Goal: Information Seeking & Learning: Learn about a topic

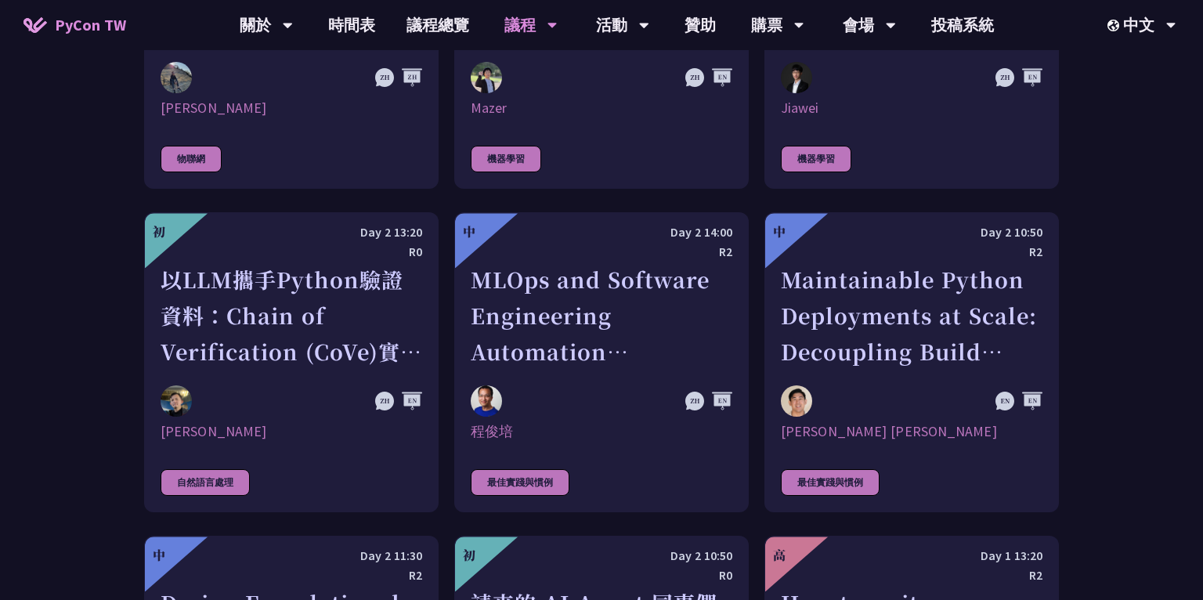
scroll to position [3381, 0]
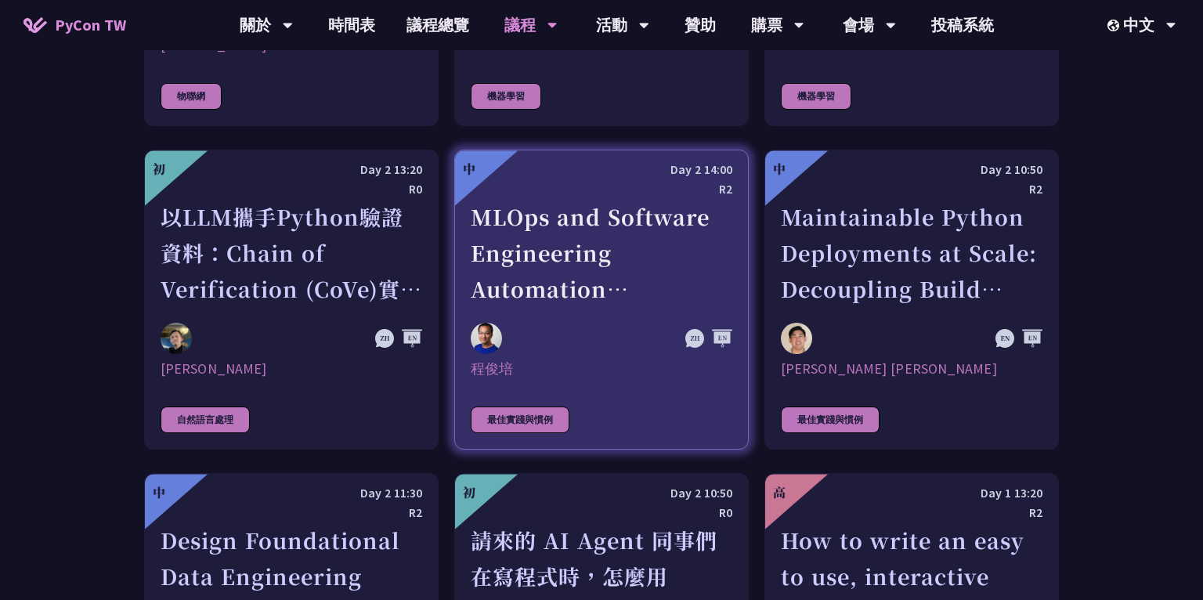
click at [485, 323] on img at bounding box center [486, 338] width 31 height 31
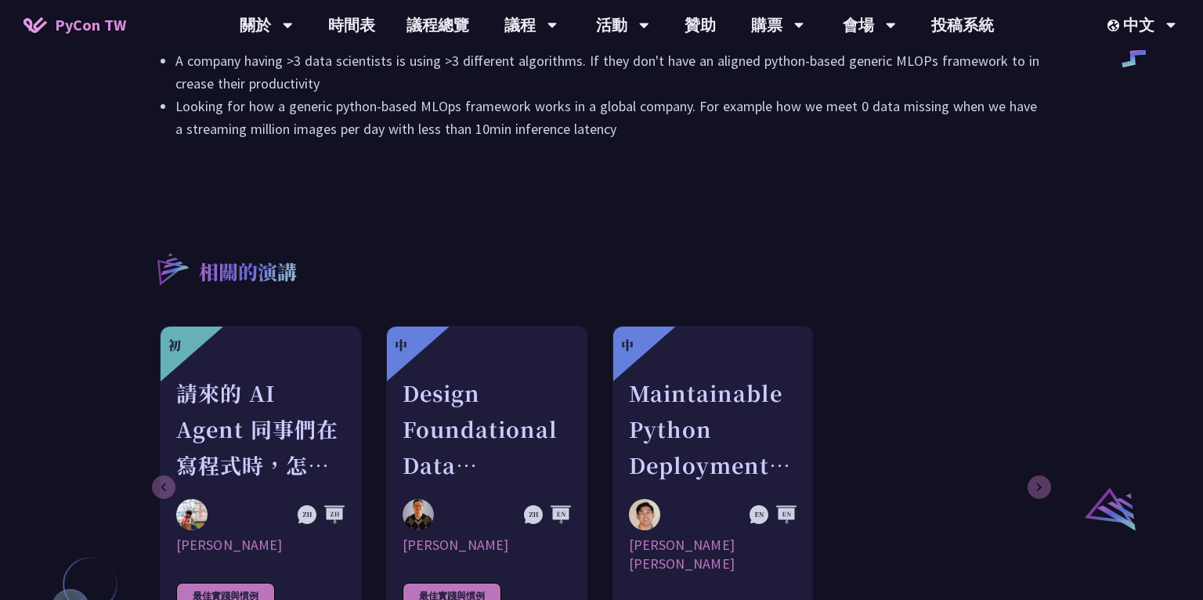
scroll to position [1113, 0]
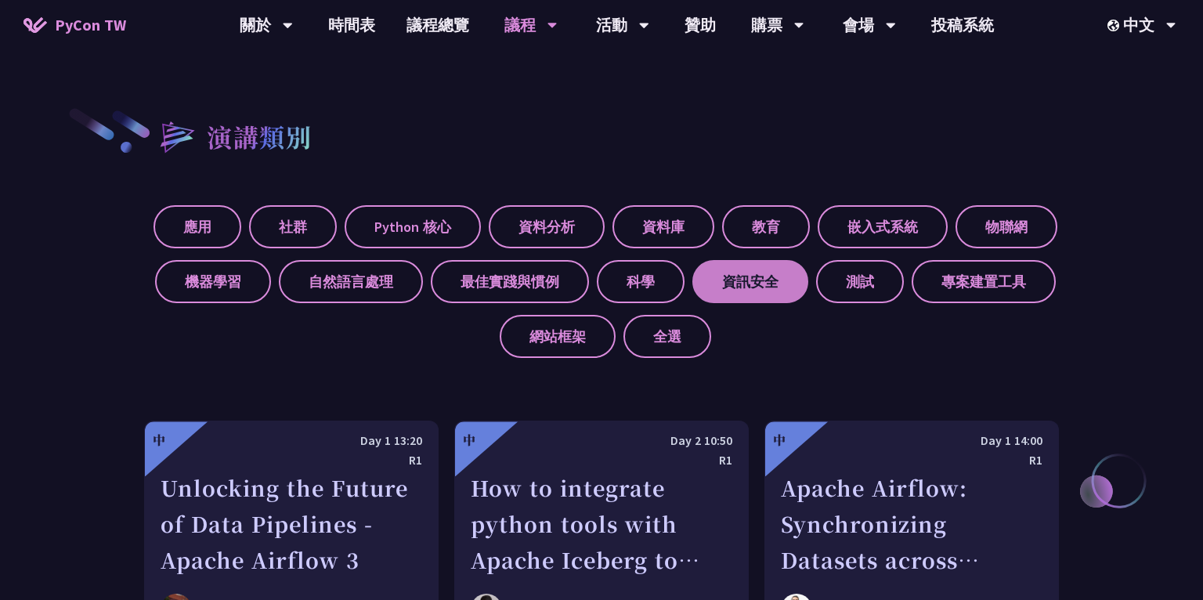
scroll to position [441, 0]
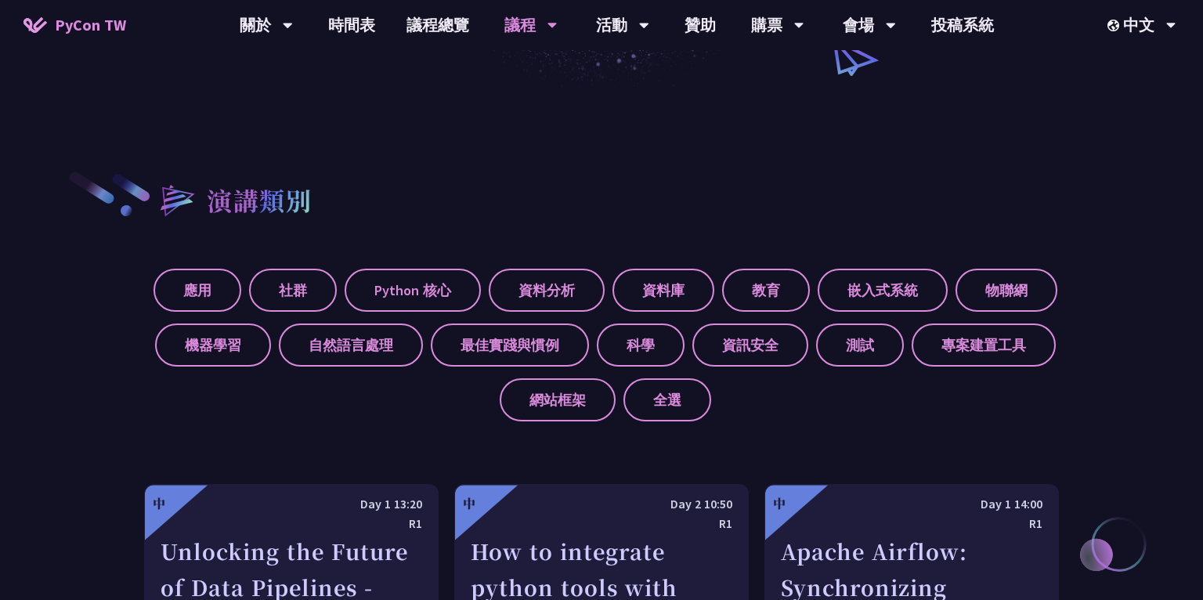
click at [106, 23] on span "PyCon TW" at bounding box center [90, 24] width 71 height 23
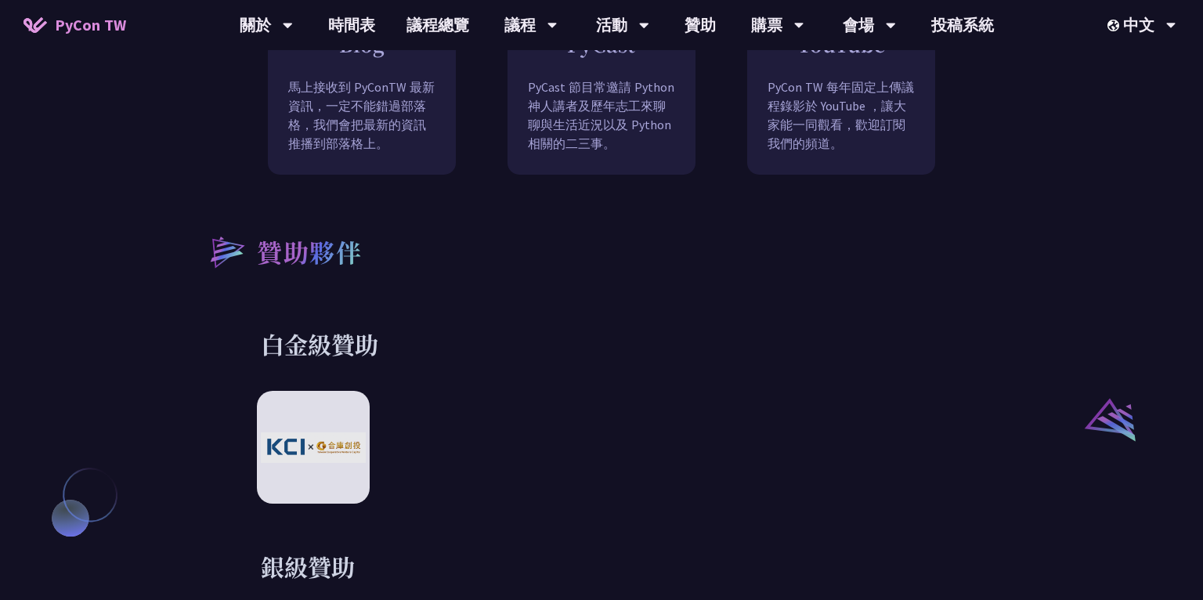
scroll to position [1554, 0]
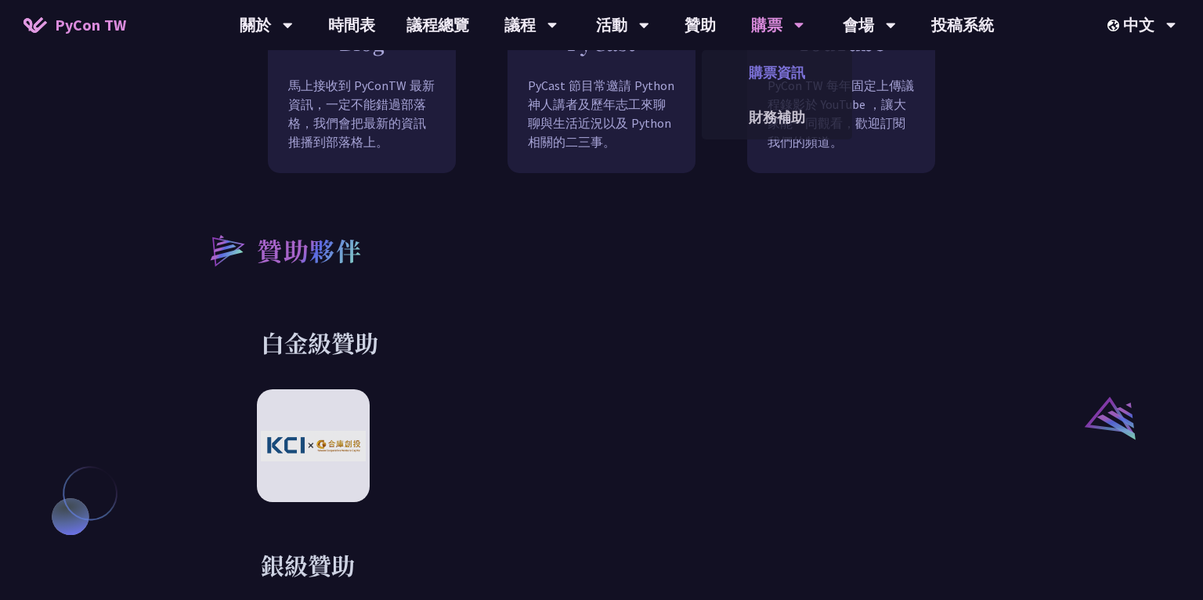
click at [765, 63] on link "購票資訊" at bounding box center [777, 72] width 150 height 37
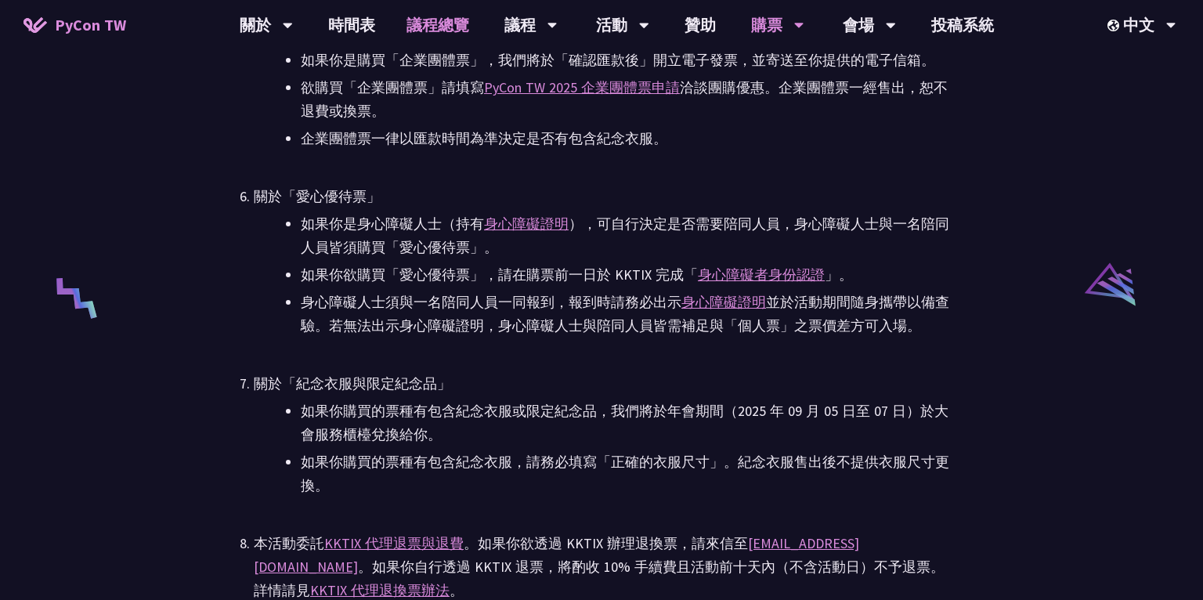
scroll to position [2911, 0]
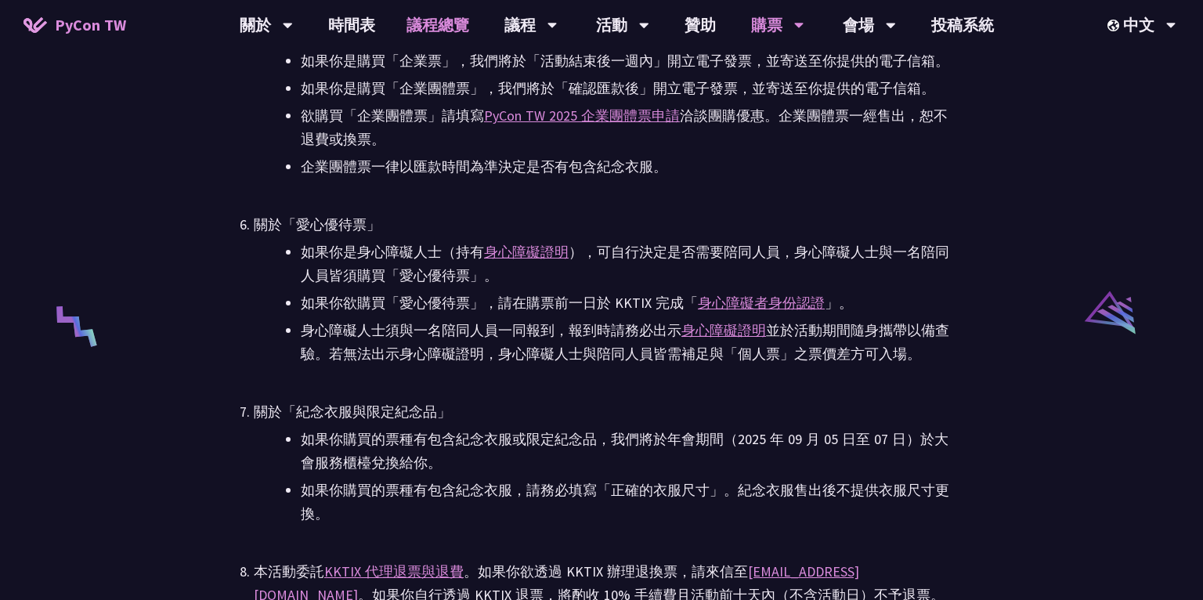
click at [474, 22] on link "議程總覽" at bounding box center [438, 25] width 94 height 50
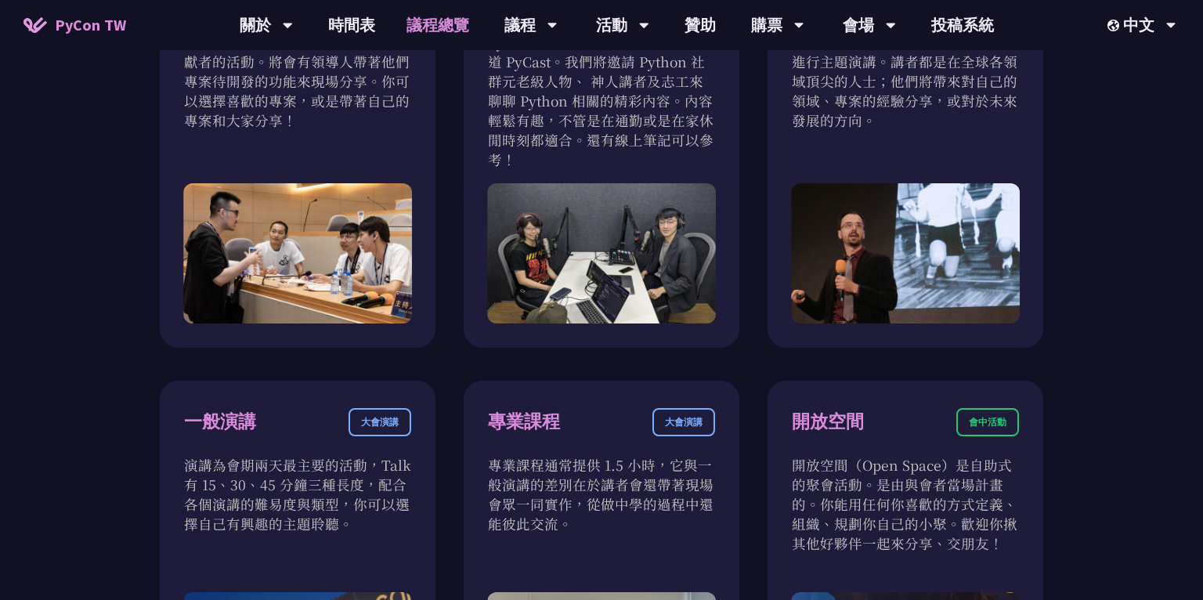
scroll to position [548, 0]
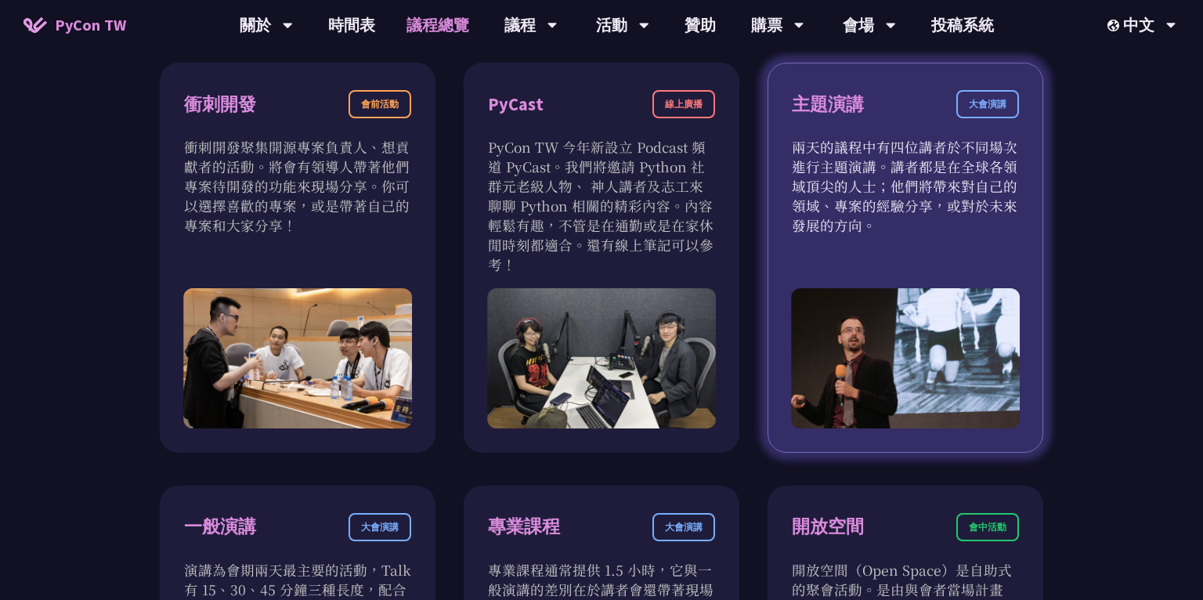
click at [839, 184] on p "兩天的議程中有四位講者於不同場次進行主題演講。講者都是在全球各領域頂尖的人士；他們將帶來對自己的領域、專案的經驗分享，或對於未來發展的方向。" at bounding box center [905, 186] width 227 height 98
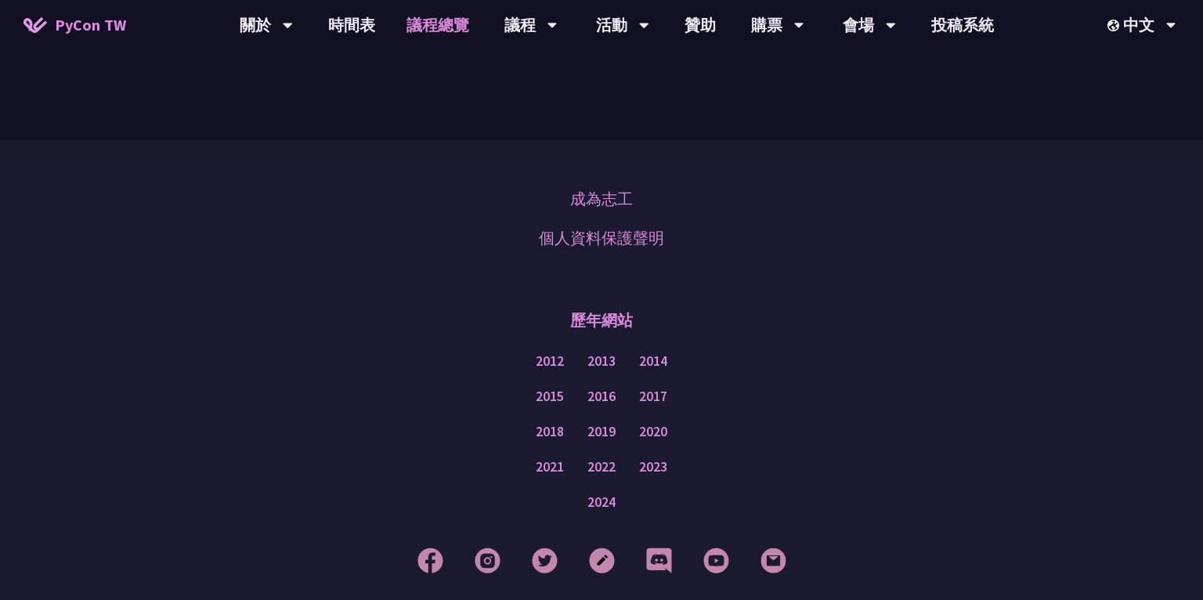
scroll to position [1945, 0]
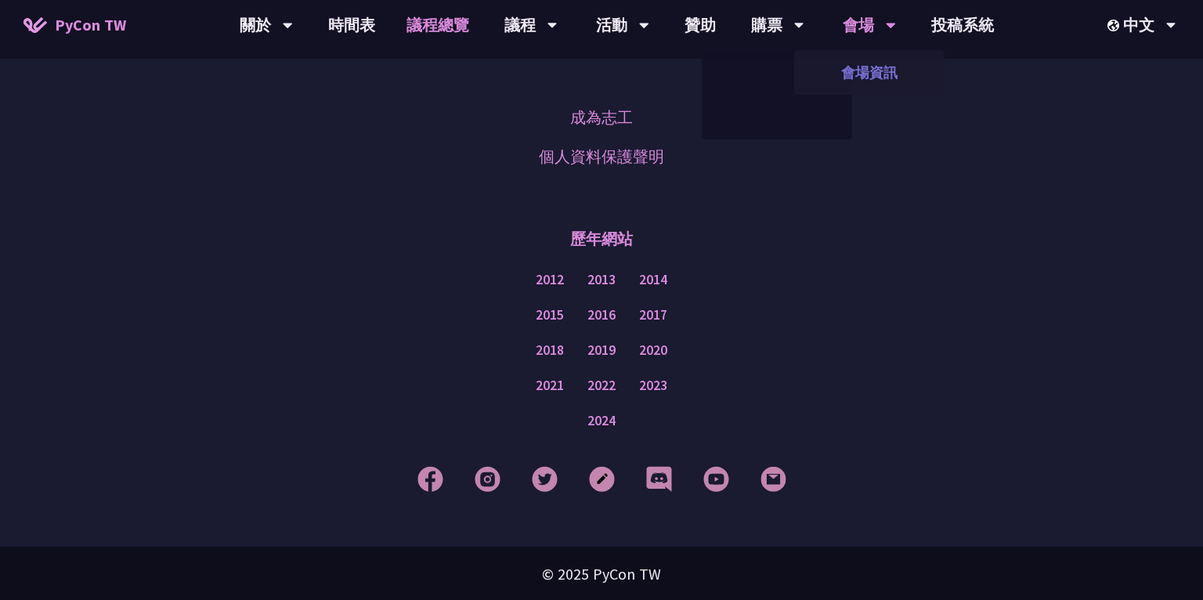
click at [843, 67] on link "會場資訊" at bounding box center [869, 72] width 150 height 37
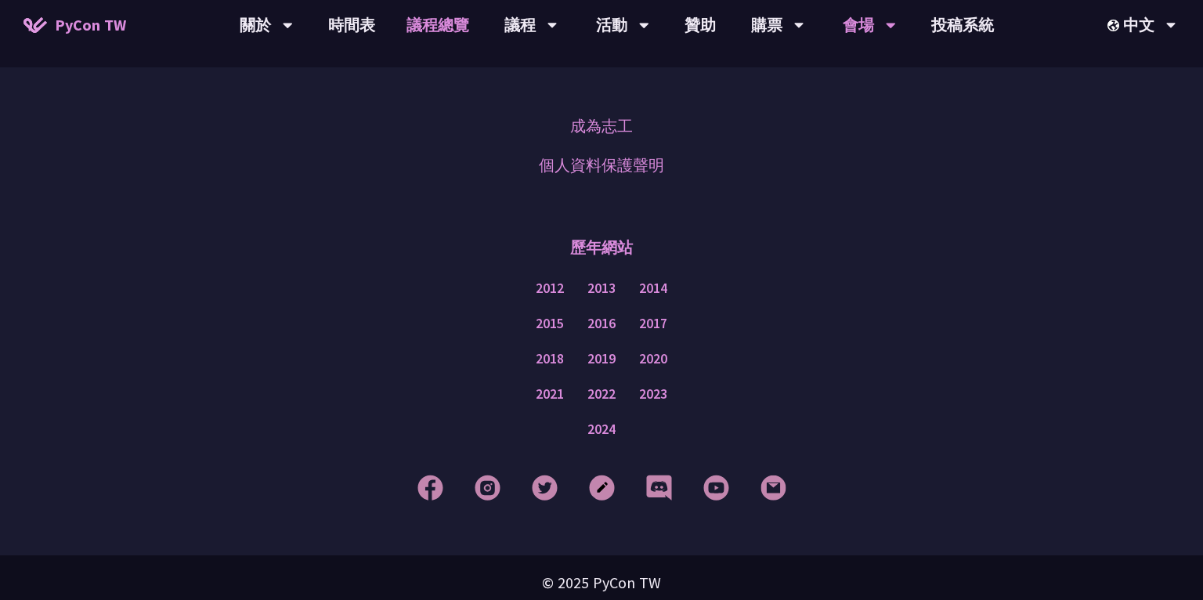
scroll to position [1539, 0]
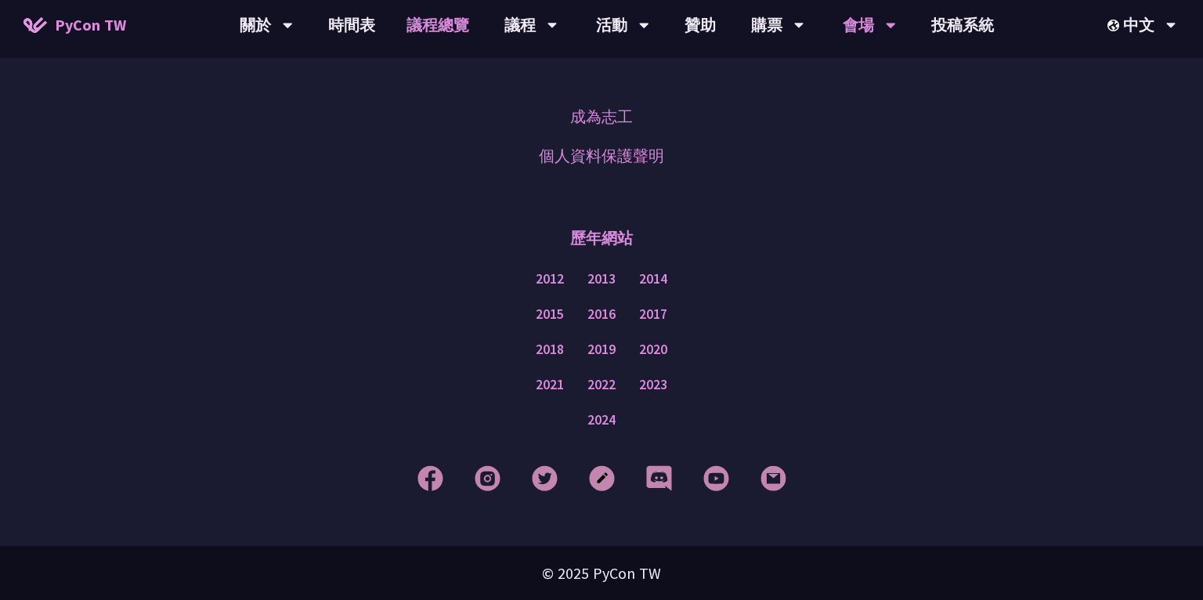
click at [446, 34] on link "議程總覽" at bounding box center [438, 25] width 94 height 50
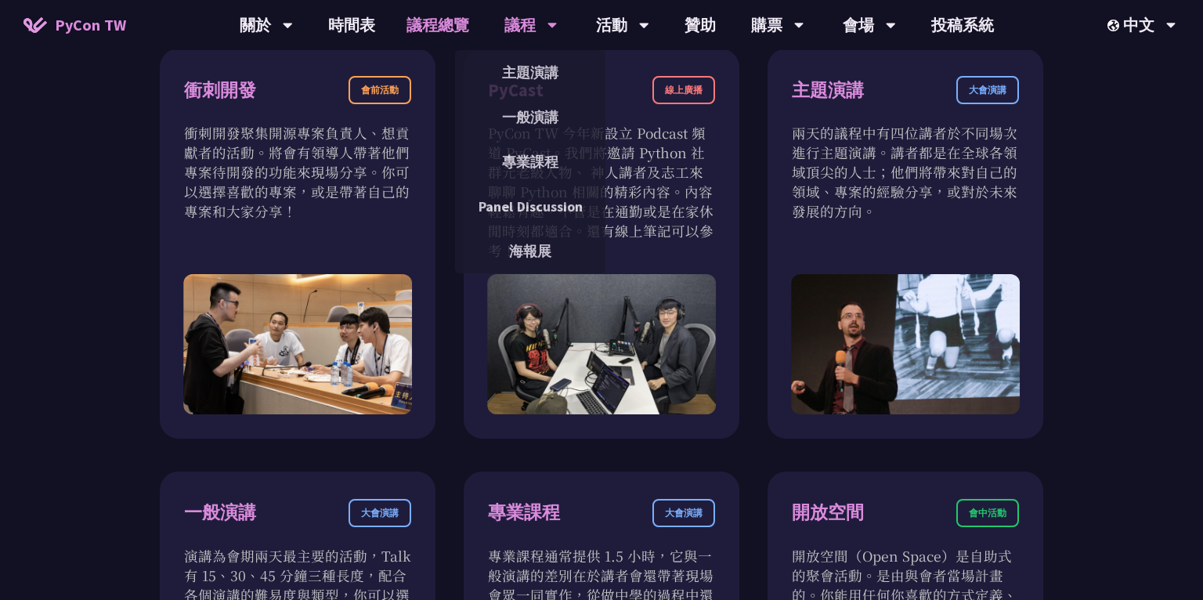
scroll to position [524, 0]
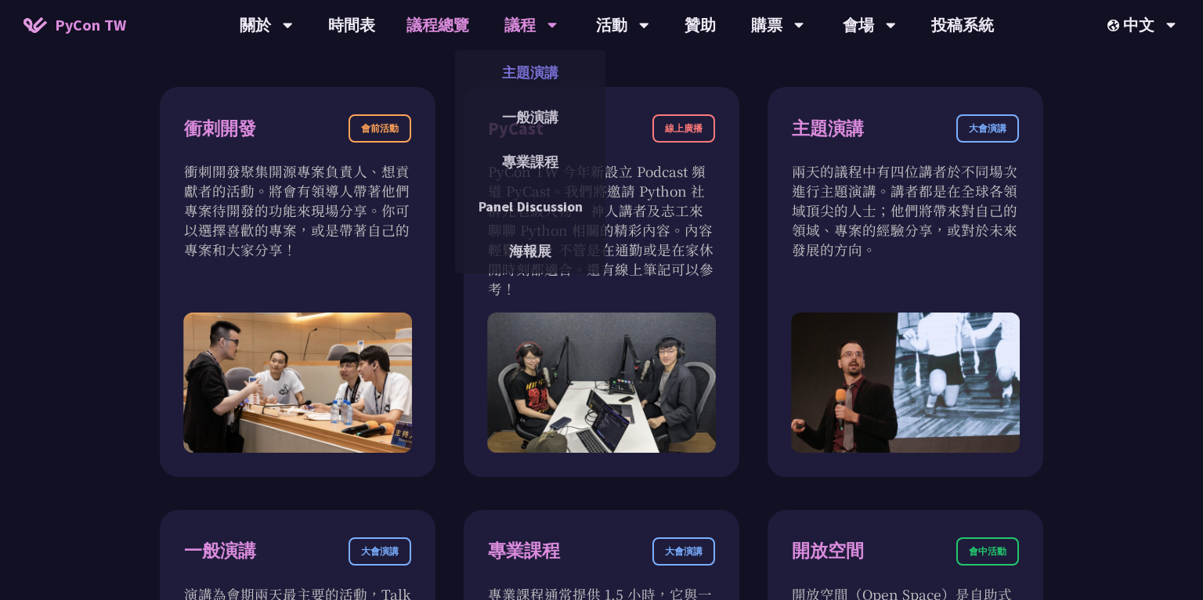
click at [537, 80] on link "主題演講" at bounding box center [530, 72] width 150 height 37
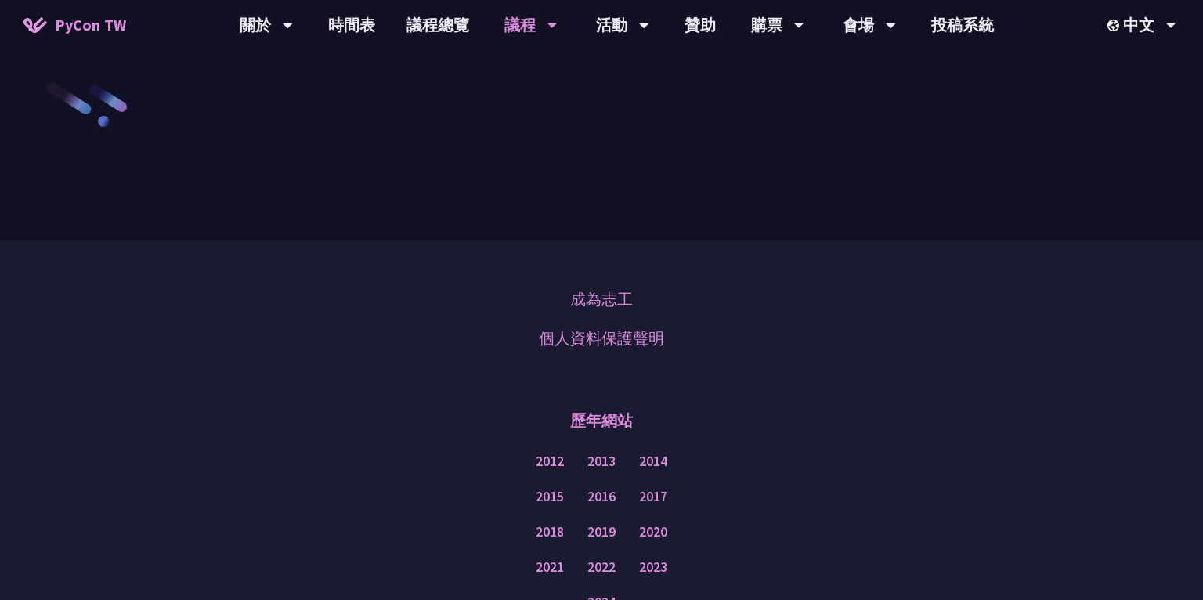
scroll to position [2405, 0]
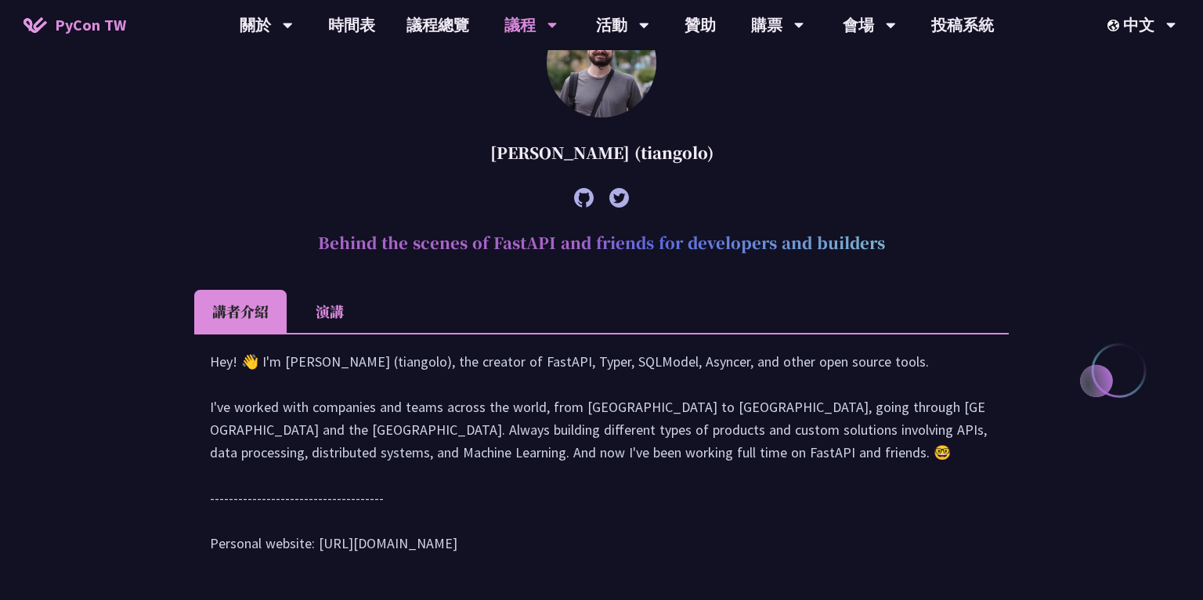
scroll to position [485, 0]
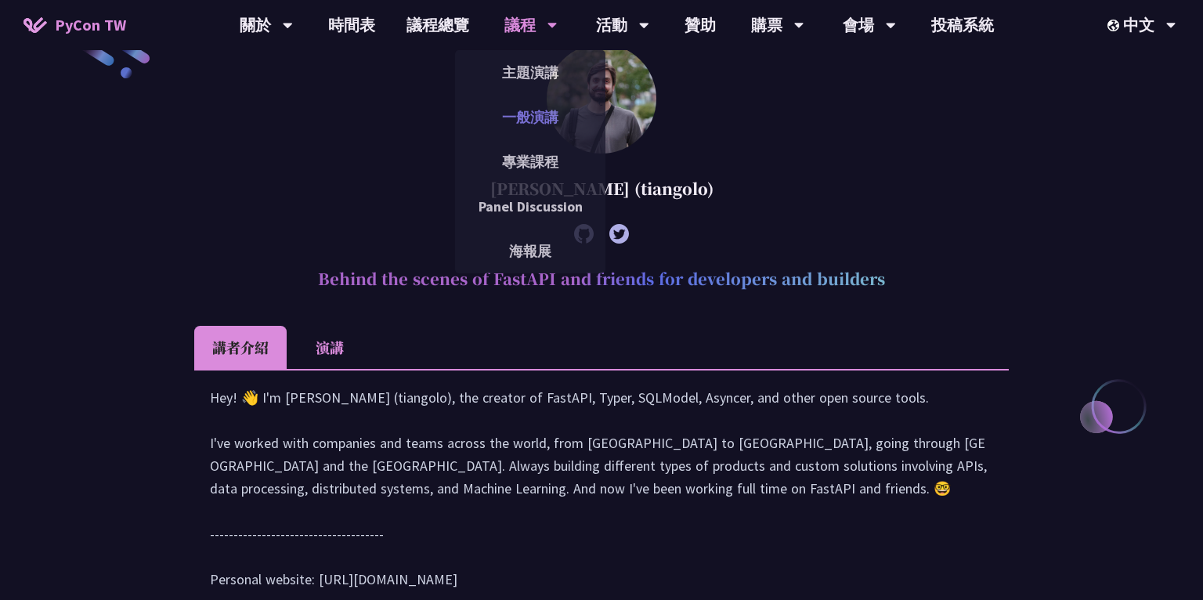
click at [536, 110] on link "一般演講" at bounding box center [530, 117] width 150 height 37
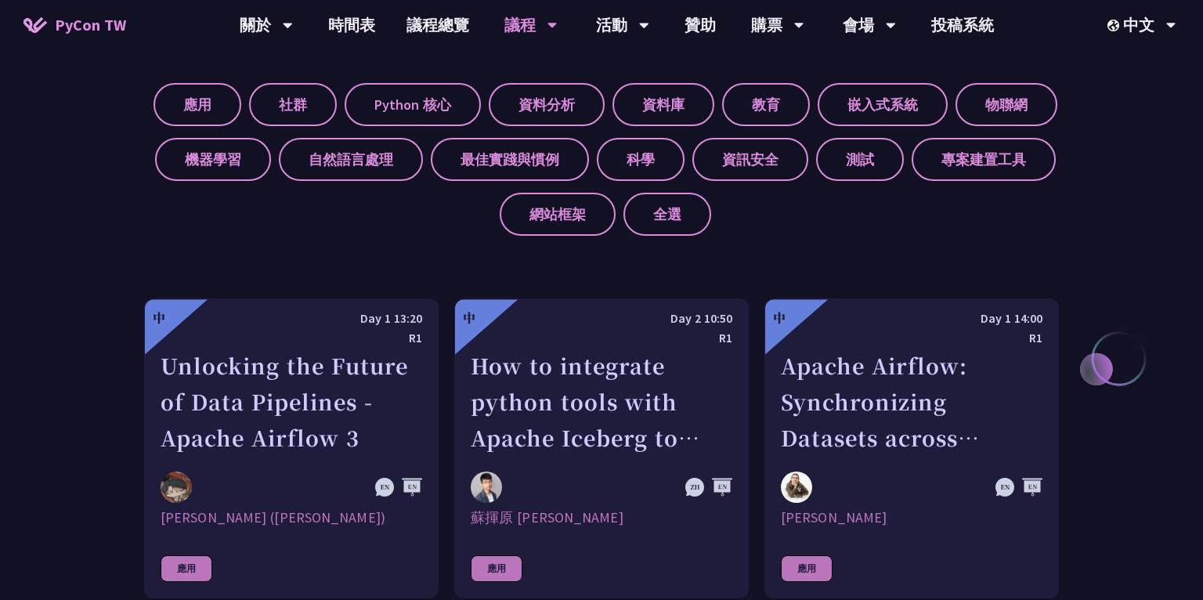
scroll to position [626, 0]
click at [536, 106] on label "資料分析" at bounding box center [547, 105] width 116 height 43
click at [0, 0] on input "資料分析" at bounding box center [0, 0] width 0 height 0
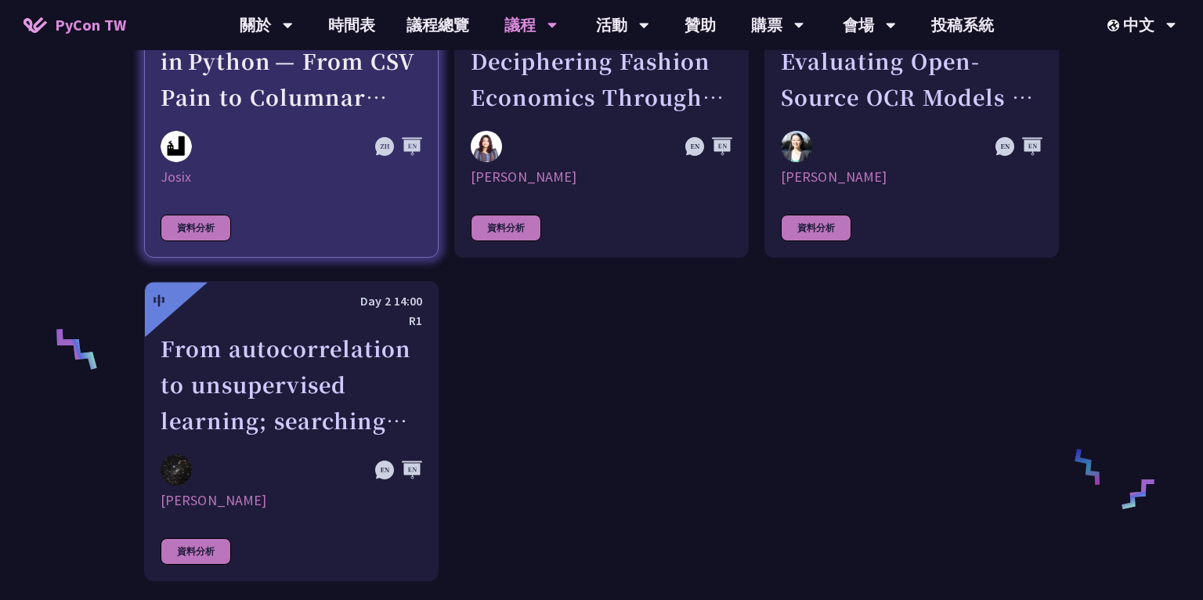
scroll to position [648, 0]
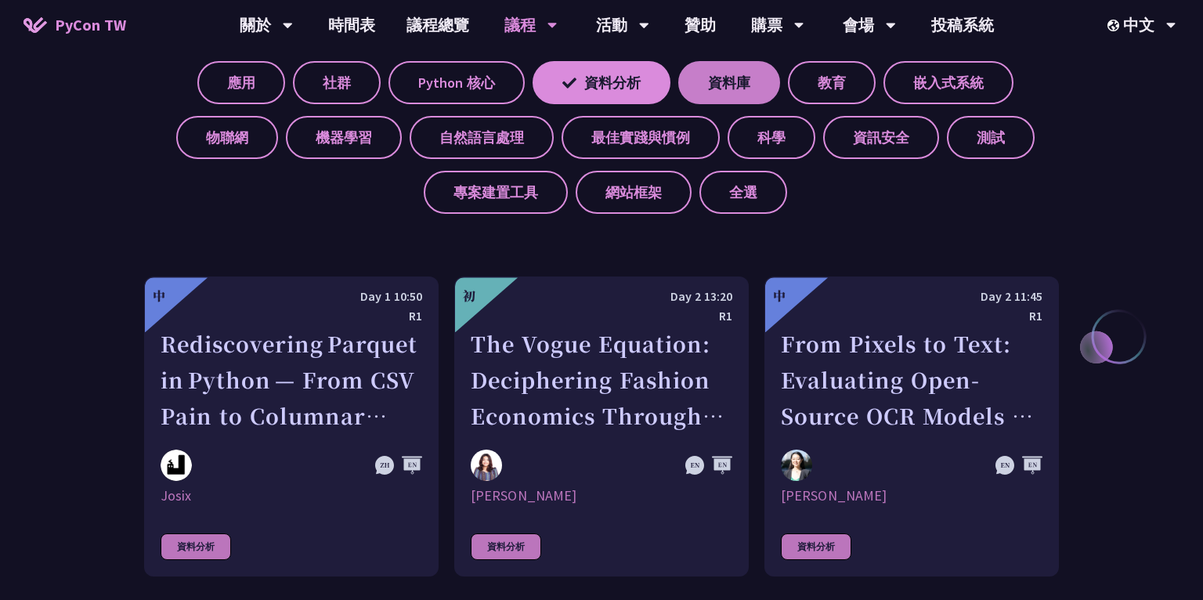
click at [716, 67] on label "資料庫" at bounding box center [729, 82] width 102 height 43
click at [0, 0] on input "資料庫" at bounding box center [0, 0] width 0 height 0
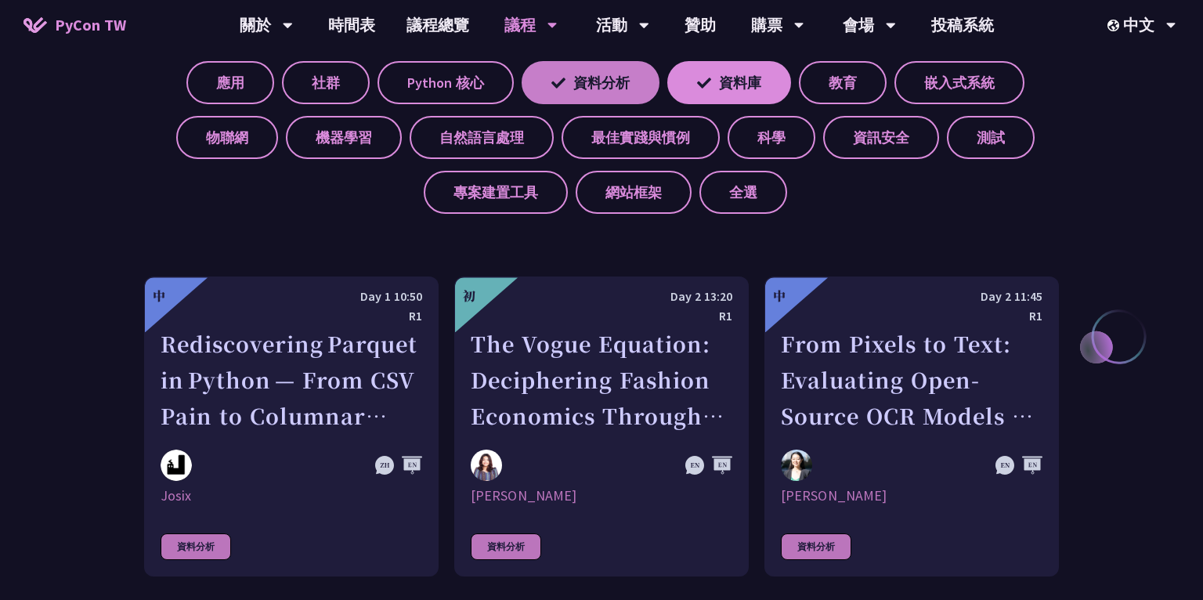
click at [600, 78] on label "資料分析" at bounding box center [590, 82] width 138 height 43
click at [0, 0] on input "資料分析" at bounding box center [0, 0] width 0 height 0
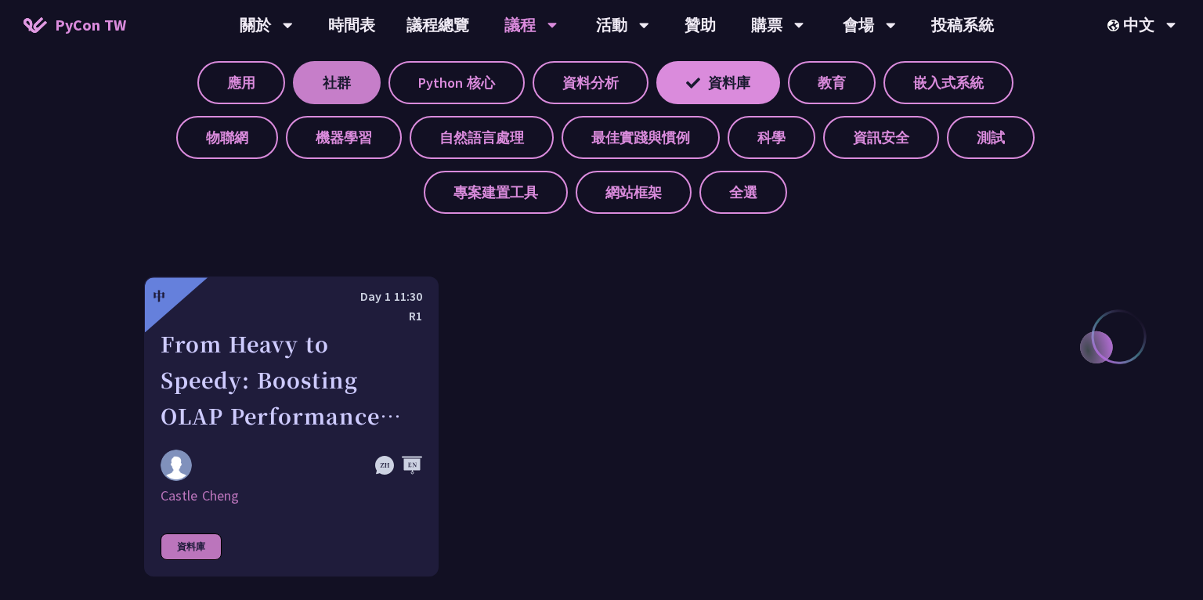
click at [348, 86] on label "社群" at bounding box center [337, 82] width 88 height 43
click at [0, 0] on input "社群" at bounding box center [0, 0] width 0 height 0
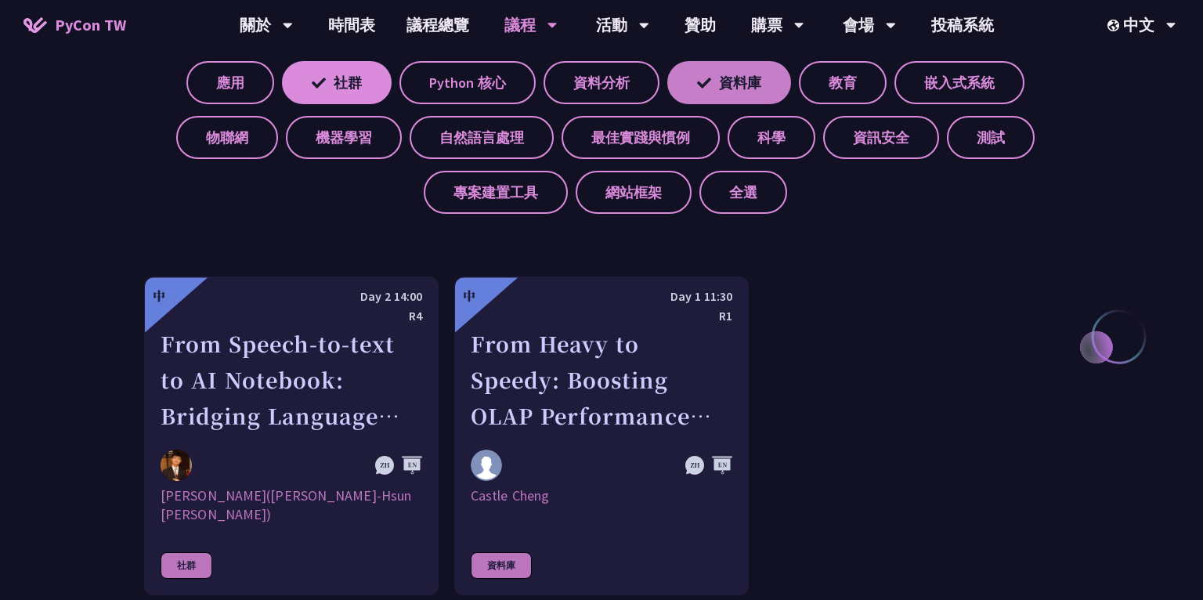
click at [728, 87] on label "資料庫" at bounding box center [729, 82] width 124 height 43
click at [0, 0] on input "資料庫" at bounding box center [0, 0] width 0 height 0
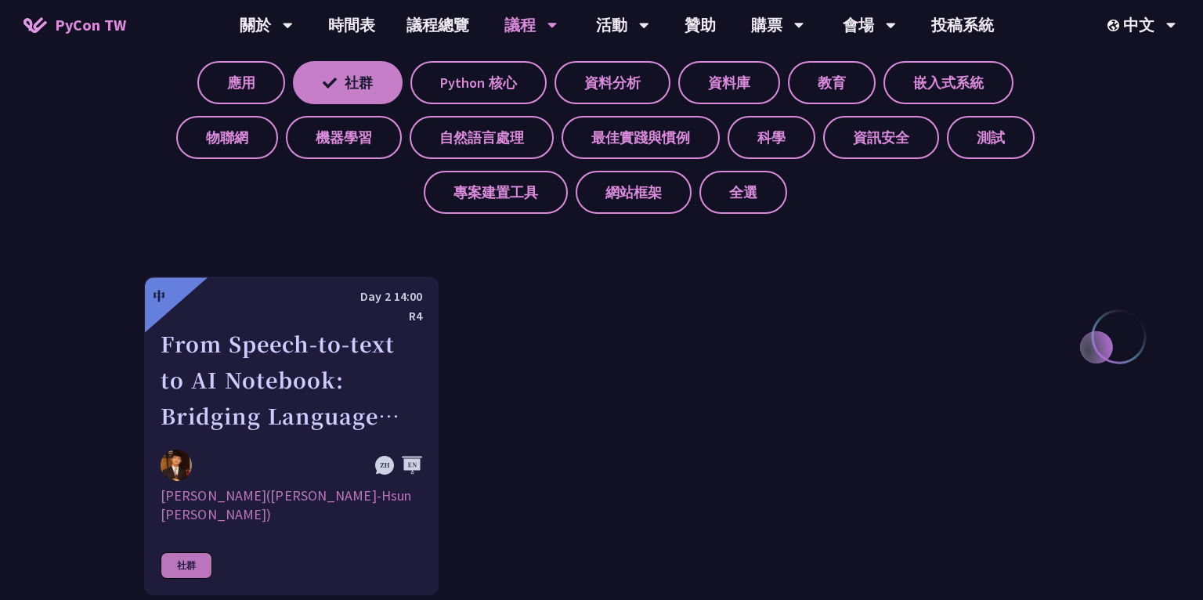
click at [374, 87] on label "社群" at bounding box center [348, 82] width 110 height 43
click at [0, 0] on input "社群" at bounding box center [0, 0] width 0 height 0
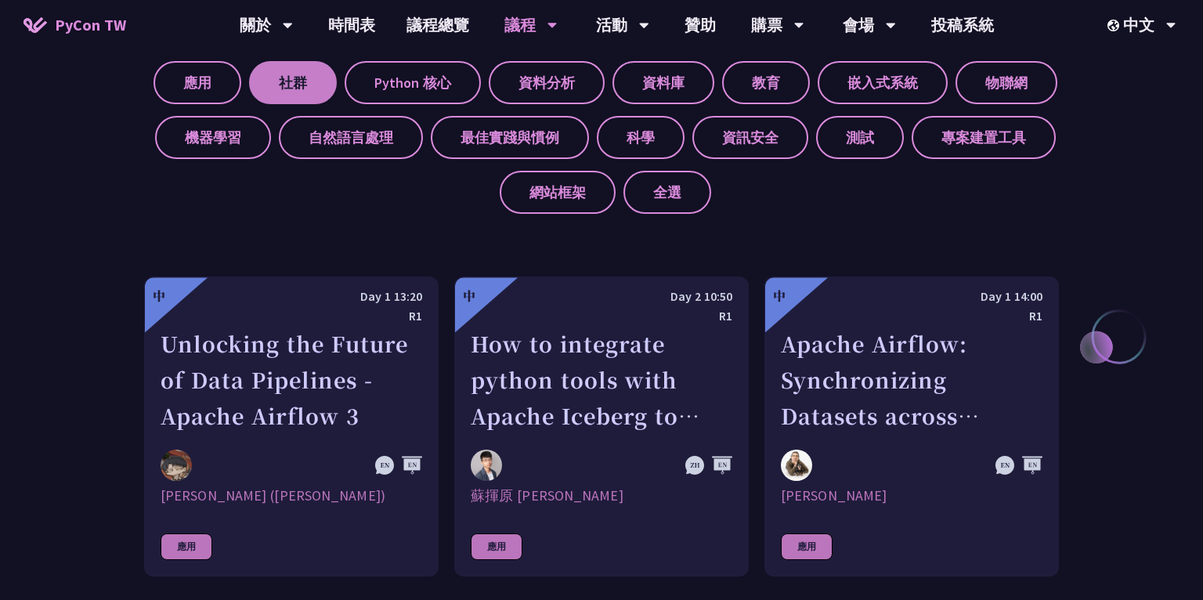
click at [269, 81] on label "社群" at bounding box center [293, 82] width 88 height 43
click at [0, 0] on input "社群" at bounding box center [0, 0] width 0 height 0
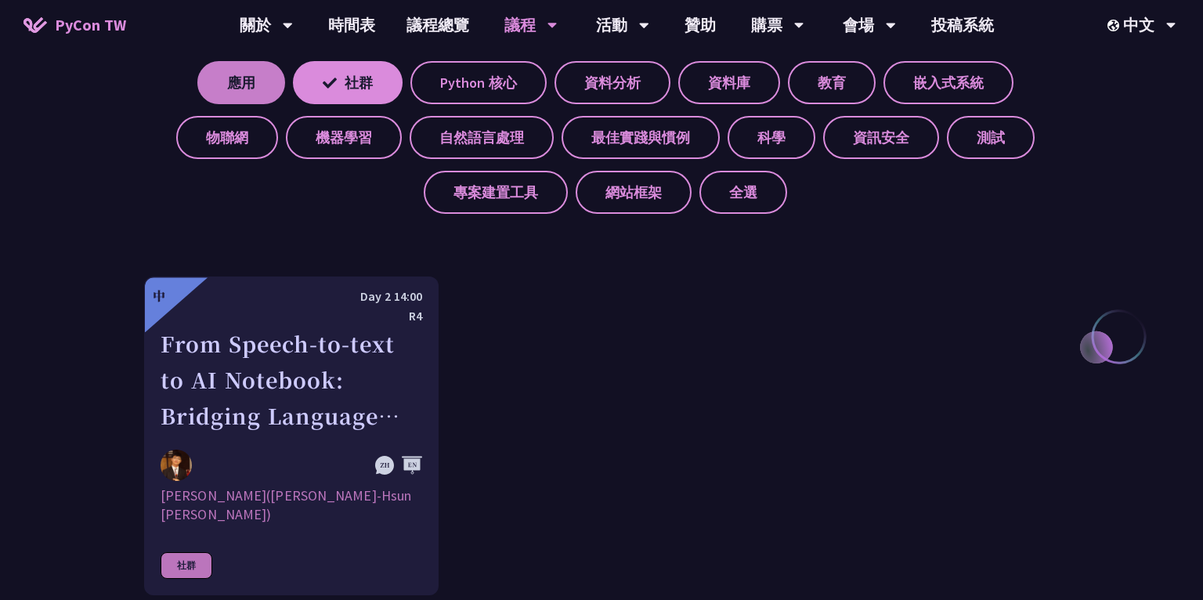
click at [237, 85] on label "應用" at bounding box center [241, 82] width 88 height 43
click at [0, 0] on input "應用" at bounding box center [0, 0] width 0 height 0
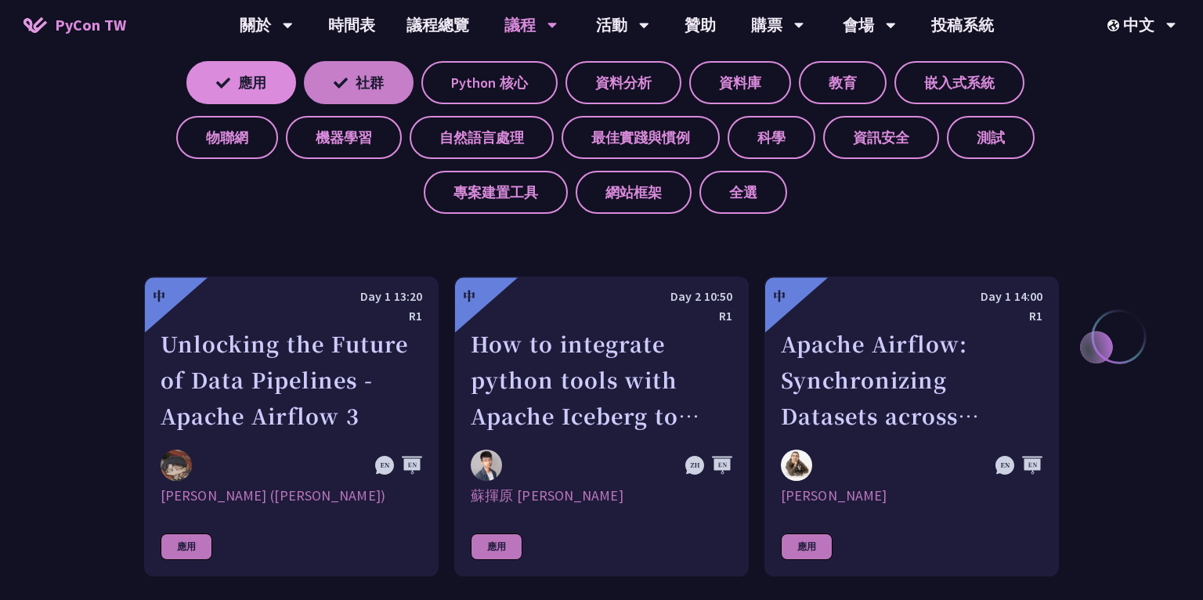
click at [363, 86] on label "社群" at bounding box center [359, 82] width 110 height 43
click at [0, 0] on input "社群" at bounding box center [0, 0] width 0 height 0
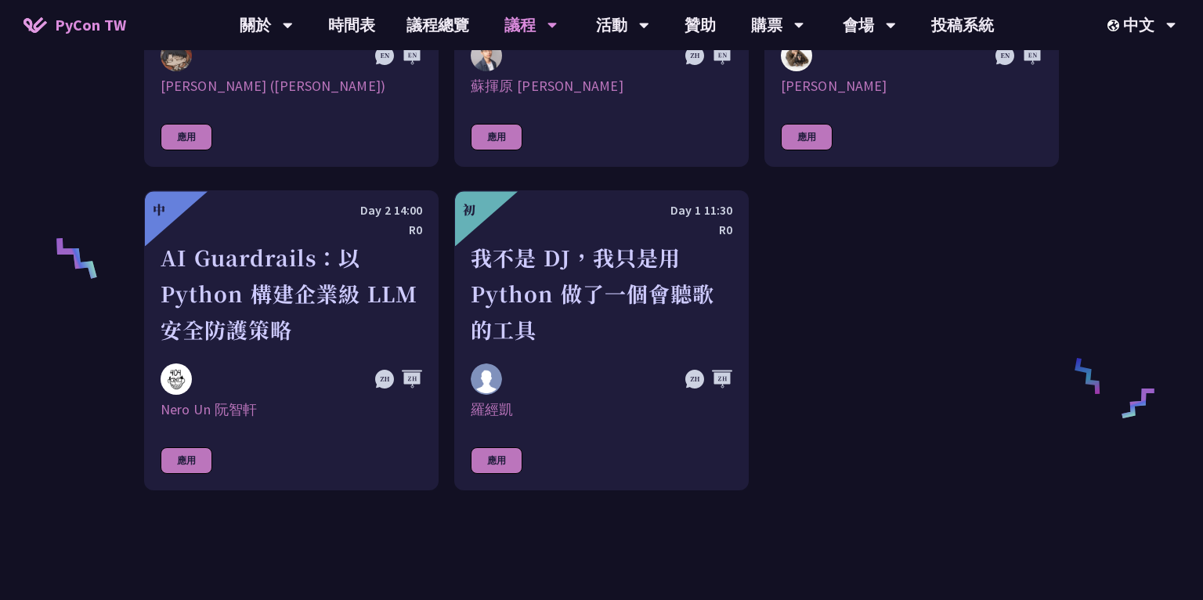
scroll to position [1062, 0]
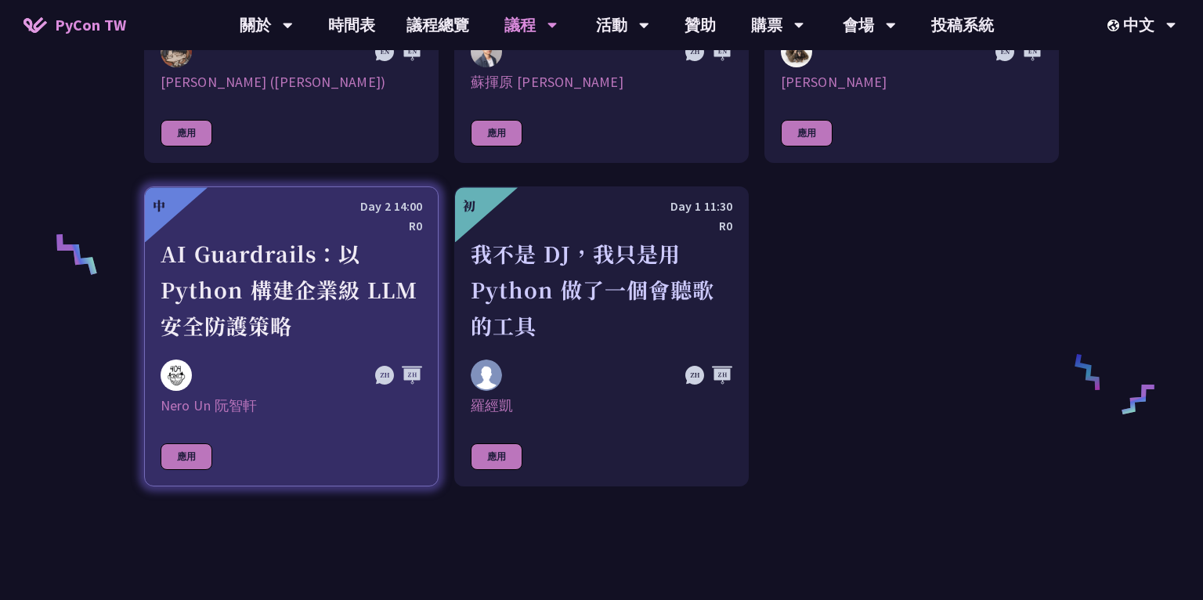
click at [290, 310] on div "AI Guardrails：以 Python 構建企業級 LLM 安全防護策略" at bounding box center [292, 290] width 262 height 108
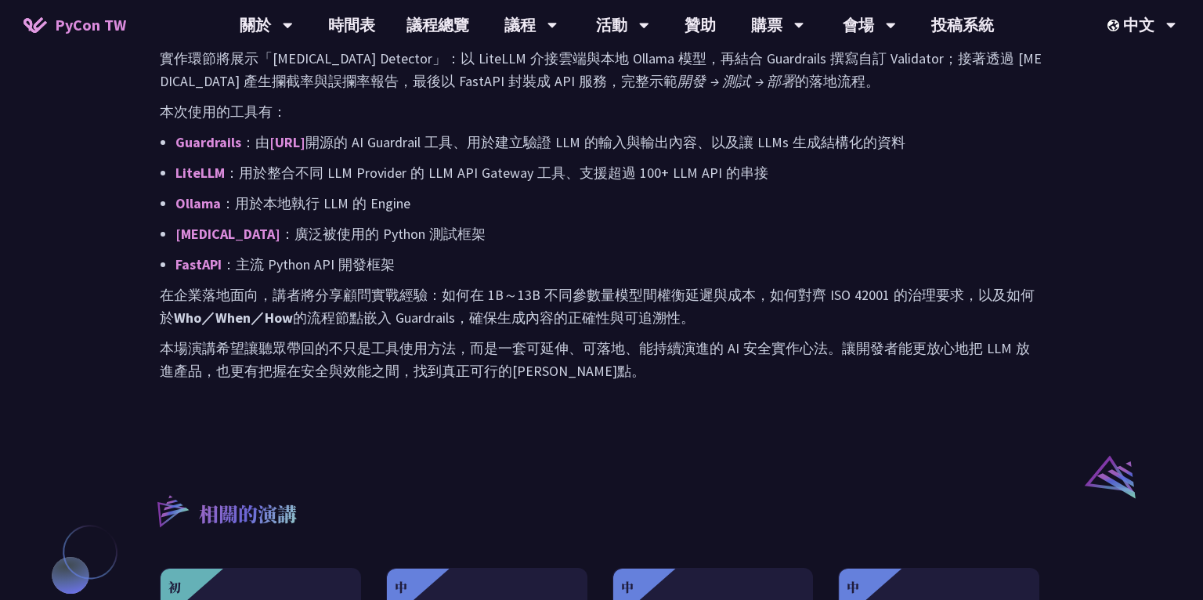
scroll to position [908, 0]
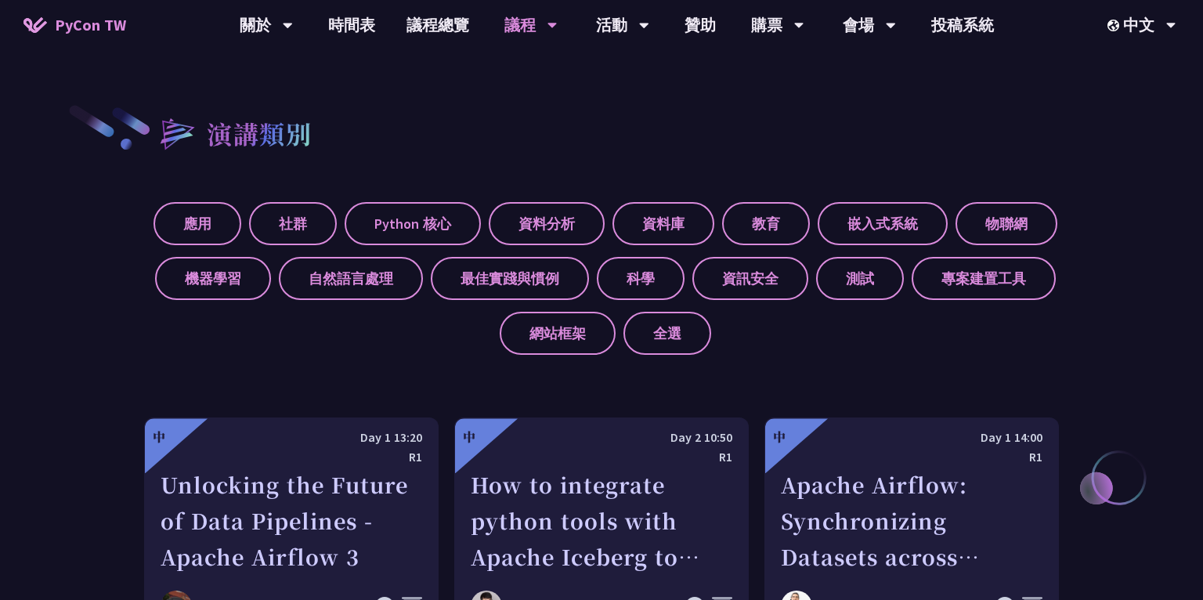
scroll to position [473, 0]
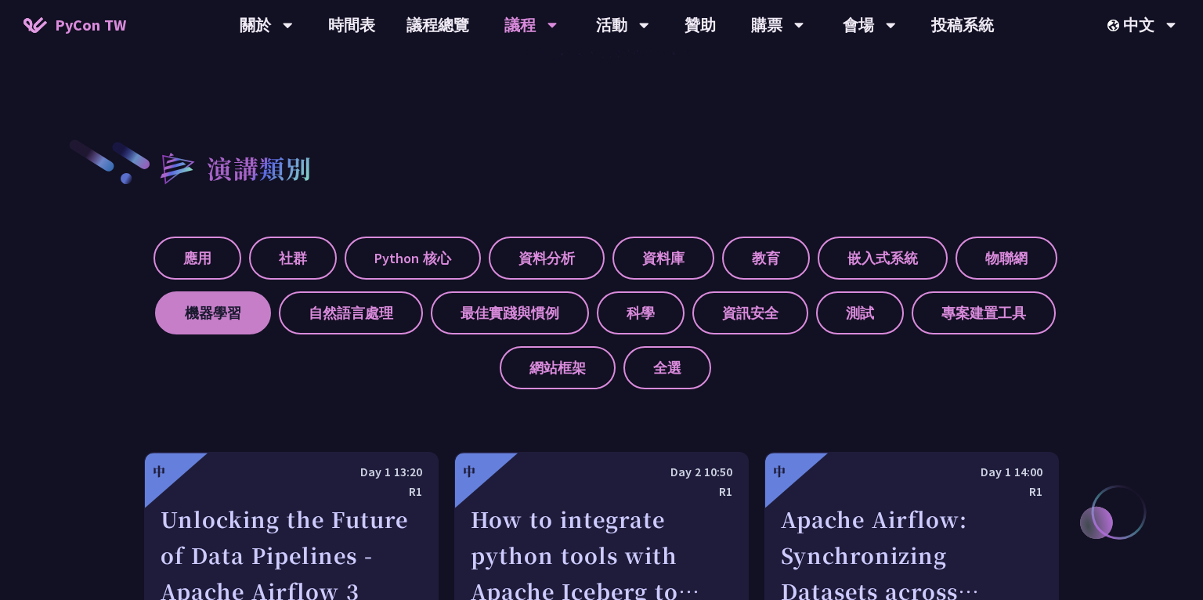
click at [249, 323] on label "機器學習" at bounding box center [213, 312] width 116 height 43
click at [0, 0] on input "機器學習" at bounding box center [0, 0] width 0 height 0
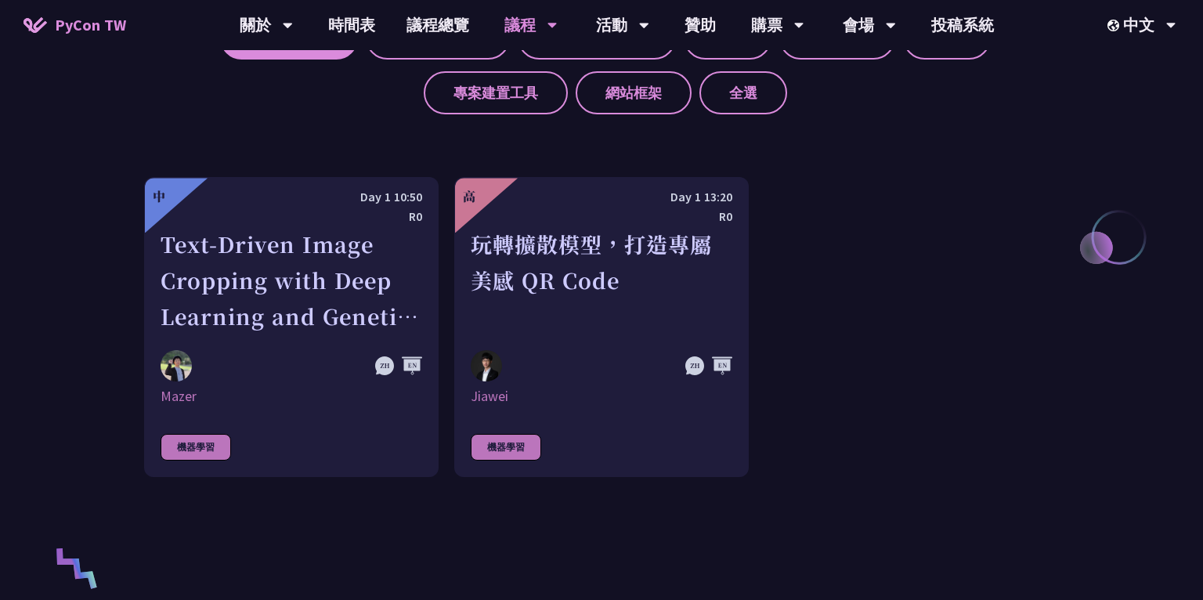
scroll to position [694, 0]
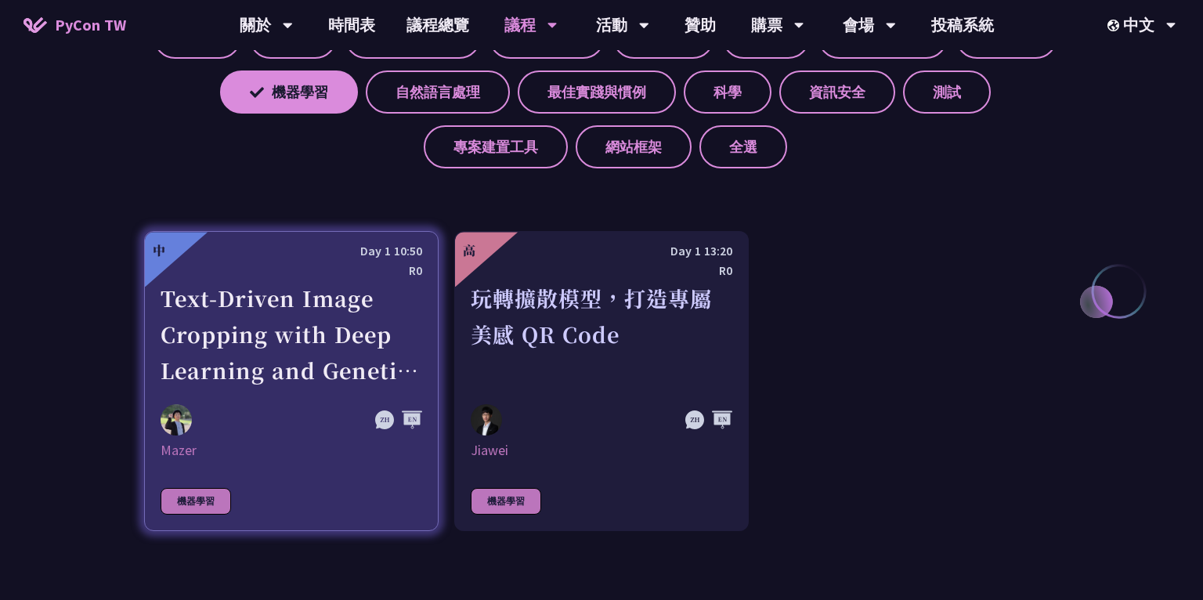
click at [246, 306] on div "Text-Driven Image Cropping with Deep Learning and Genetic Algorithm" at bounding box center [292, 334] width 262 height 108
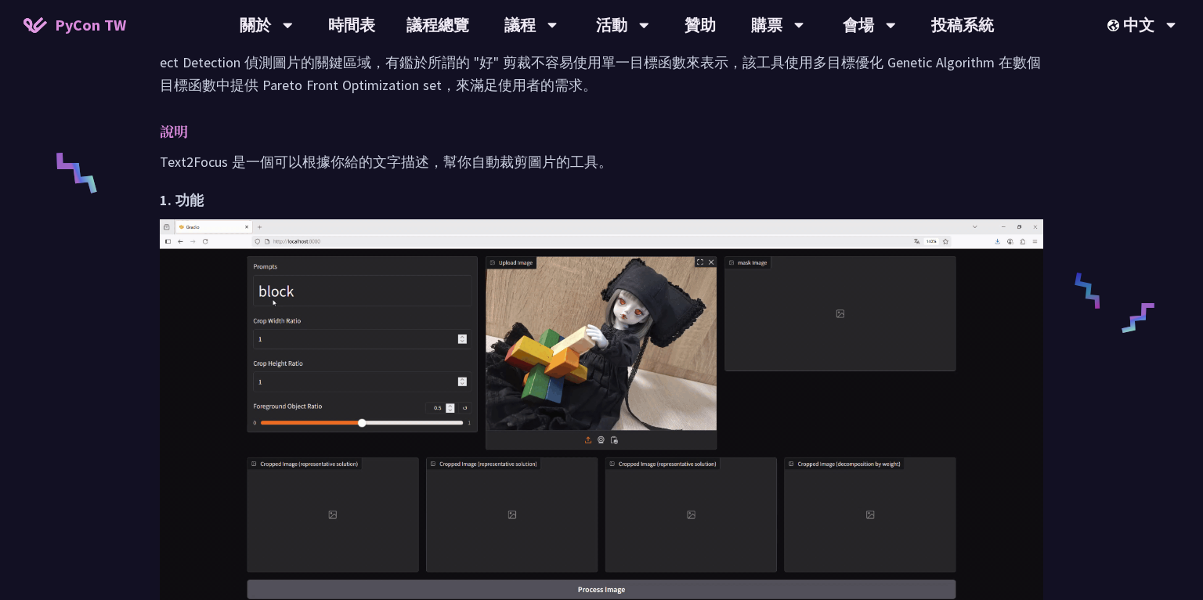
scroll to position [712, 0]
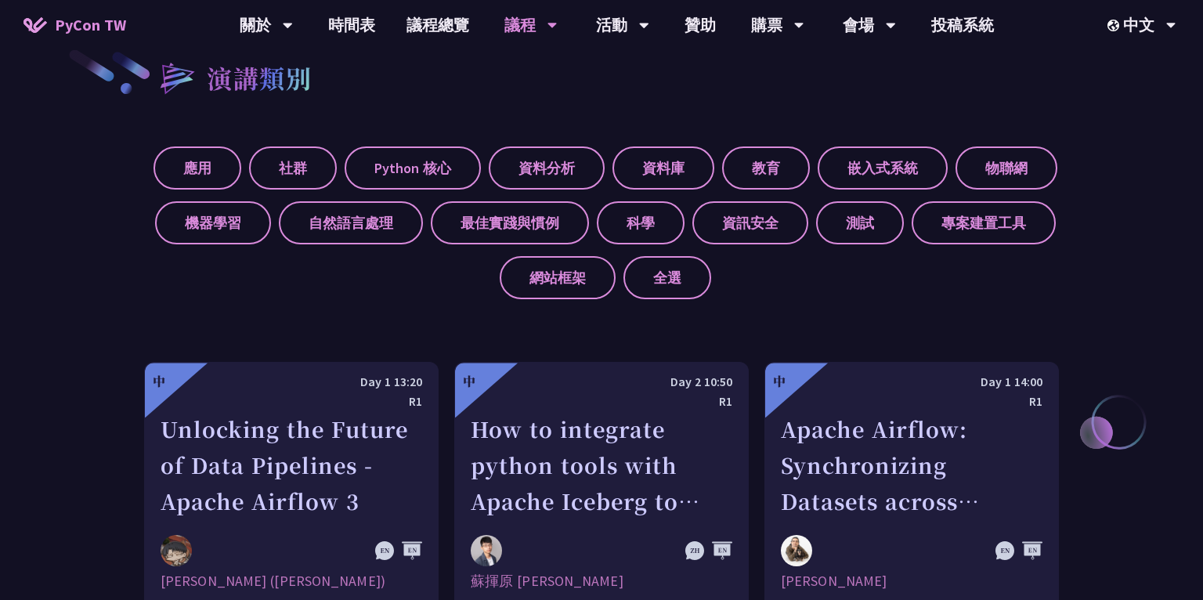
scroll to position [542, 0]
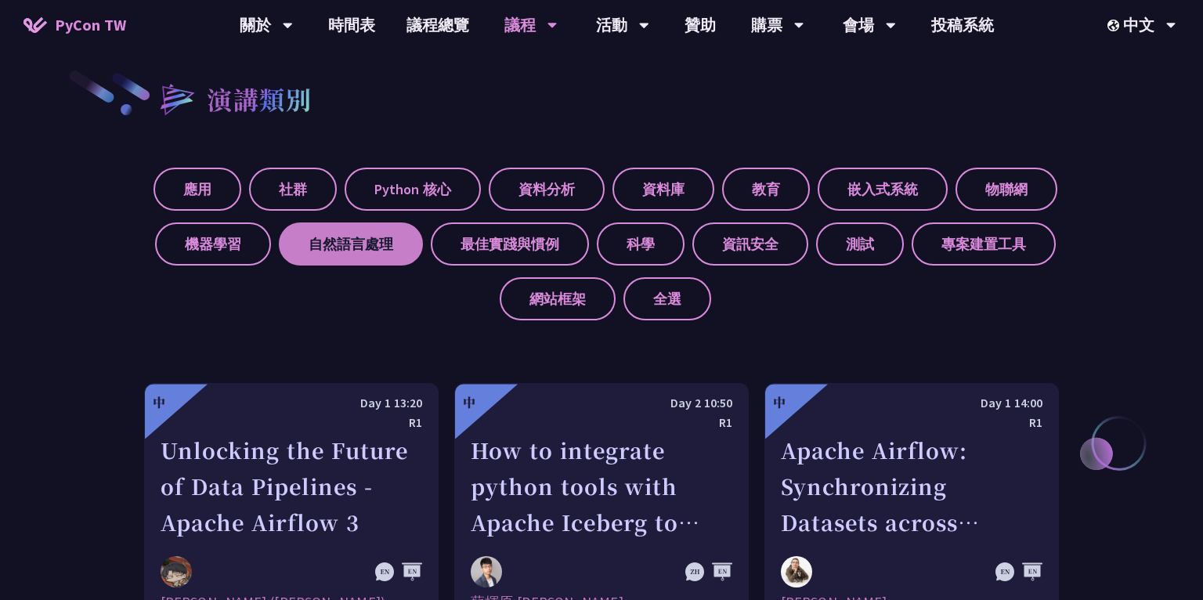
click at [363, 260] on label "自然語言處理" at bounding box center [351, 243] width 144 height 43
click at [0, 0] on input "自然語言處理" at bounding box center [0, 0] width 0 height 0
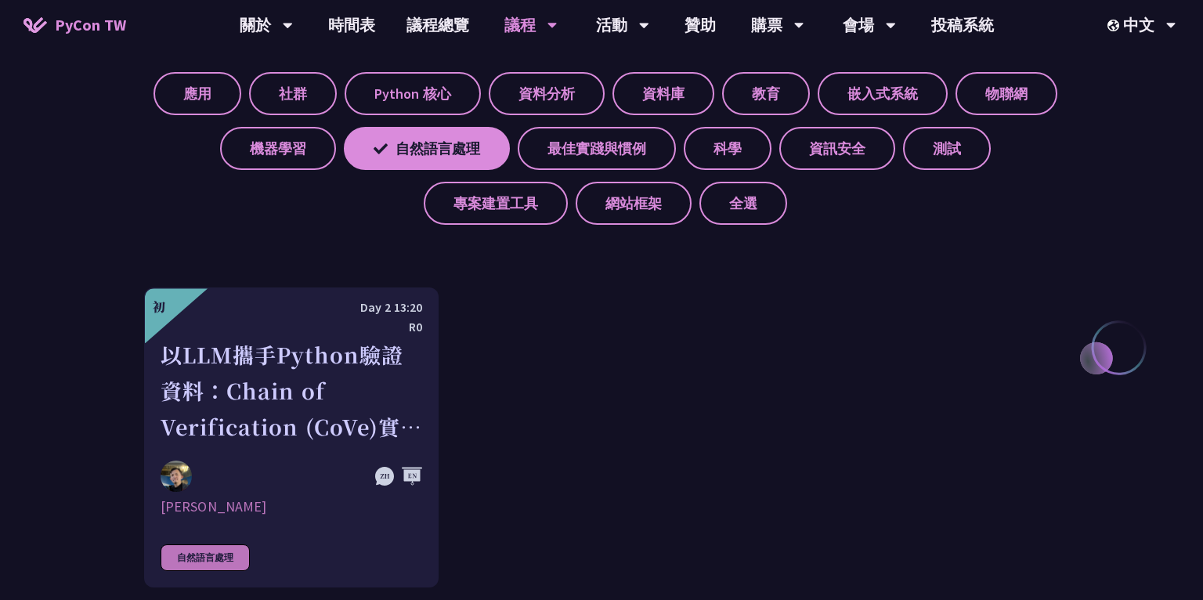
scroll to position [641, 0]
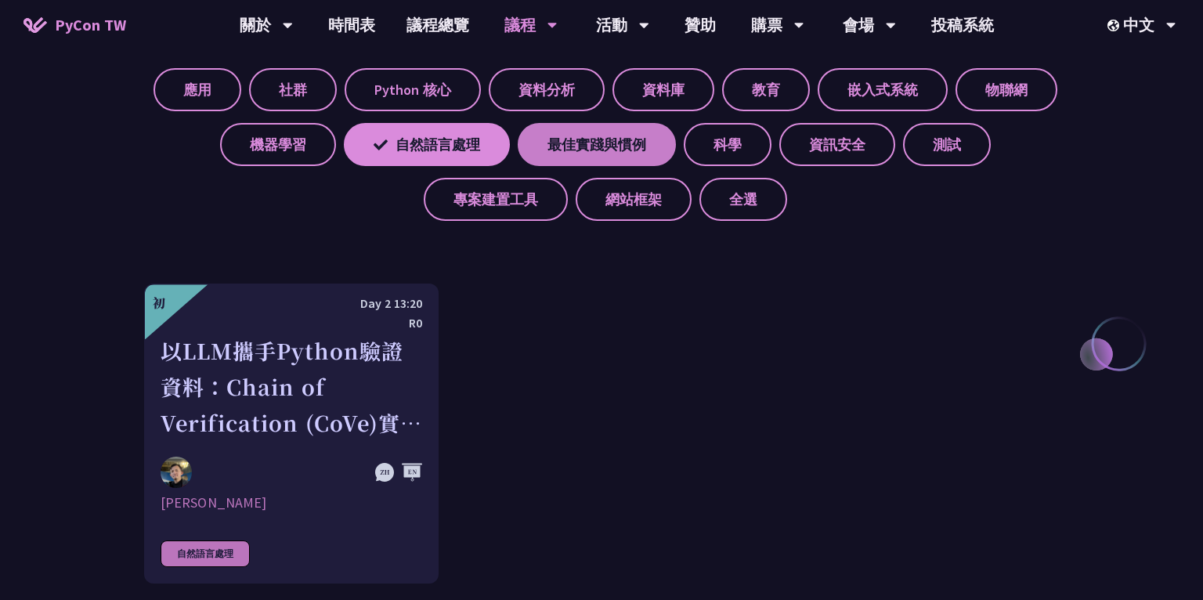
click at [587, 150] on label "最佳實踐與慣例" at bounding box center [597, 144] width 158 height 43
click at [0, 0] on input "最佳實踐與慣例" at bounding box center [0, 0] width 0 height 0
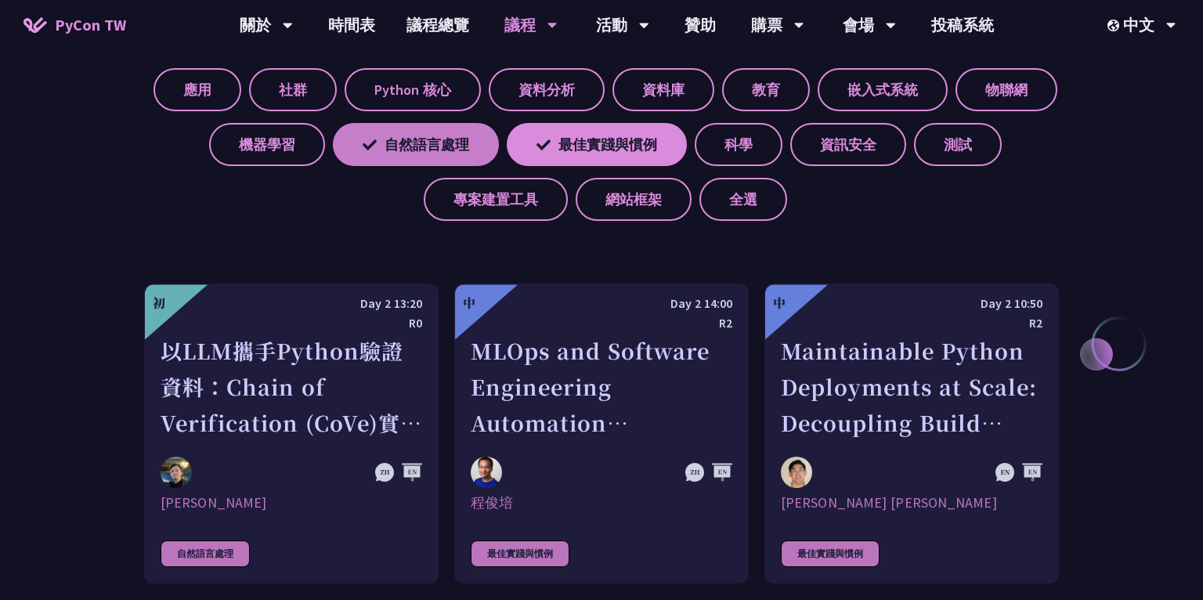
click at [420, 146] on label "自然語言處理" at bounding box center [416, 144] width 166 height 43
click at [0, 0] on input "自然語言處理" at bounding box center [0, 0] width 0 height 0
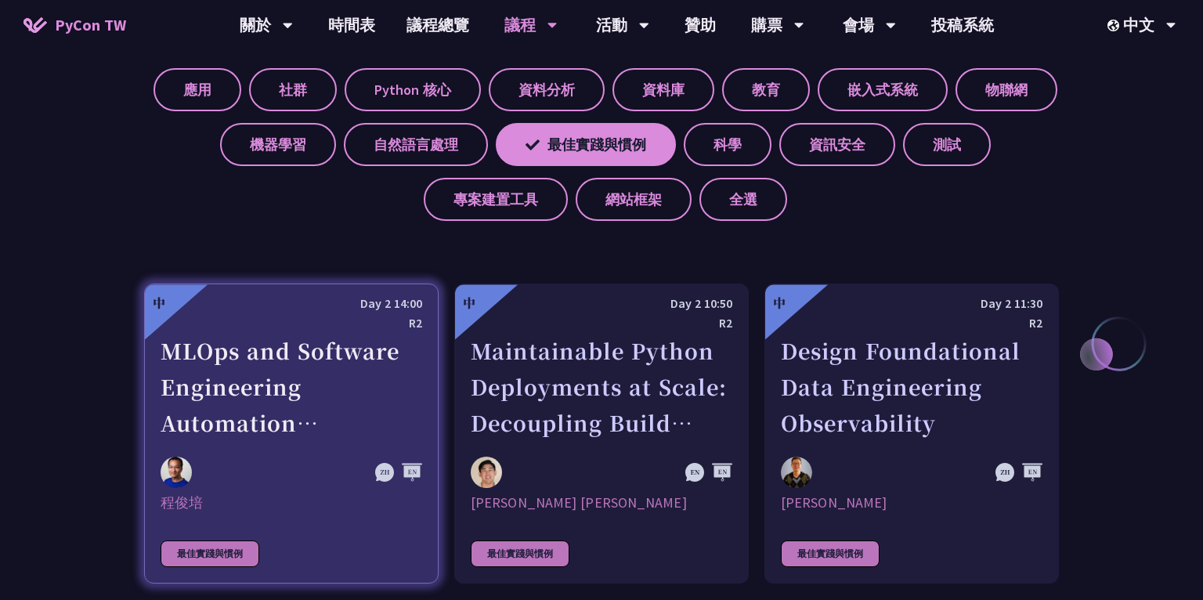
click at [285, 384] on div "MLOps and Software Engineering Automation Challenges in Production" at bounding box center [292, 387] width 262 height 108
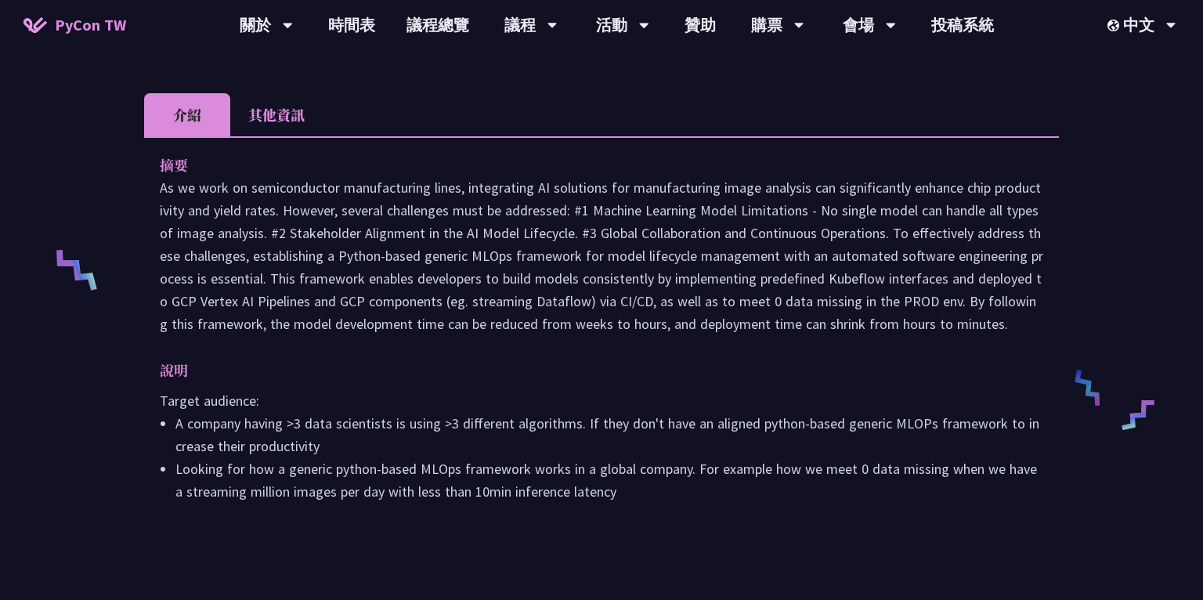
scroll to position [471, 0]
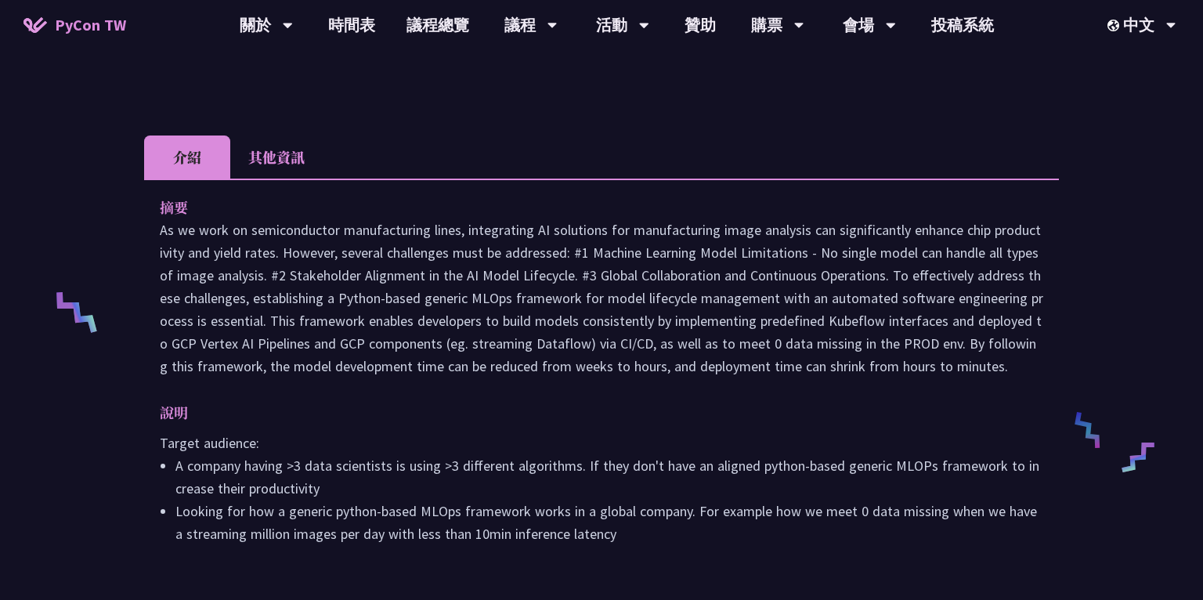
click at [270, 158] on li "其他資訊" at bounding box center [276, 156] width 92 height 43
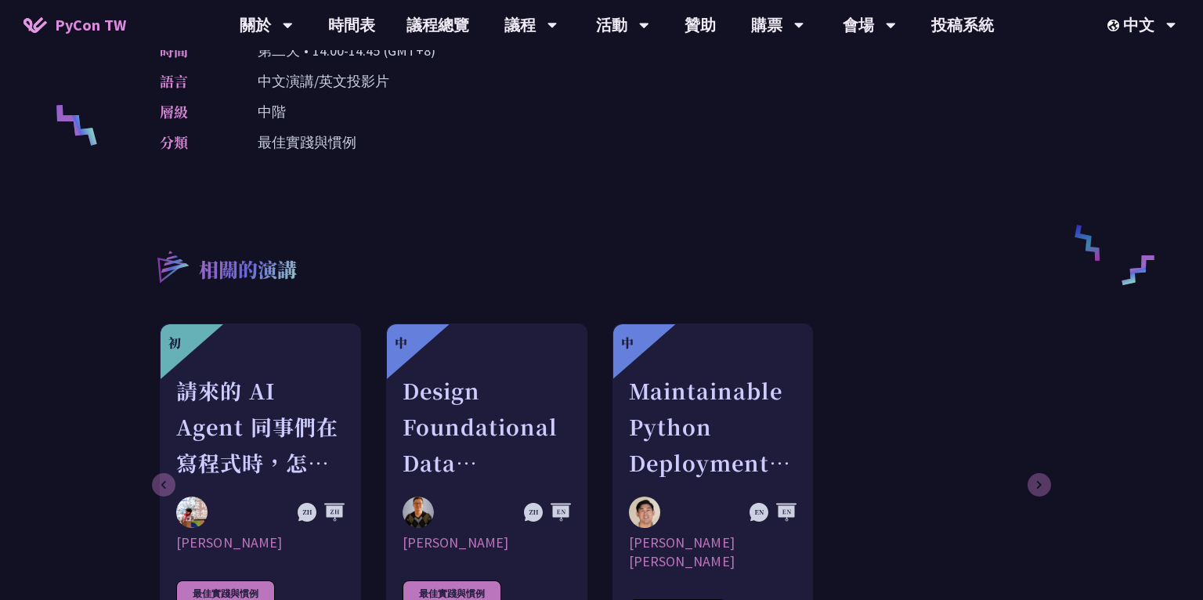
scroll to position [805, 0]
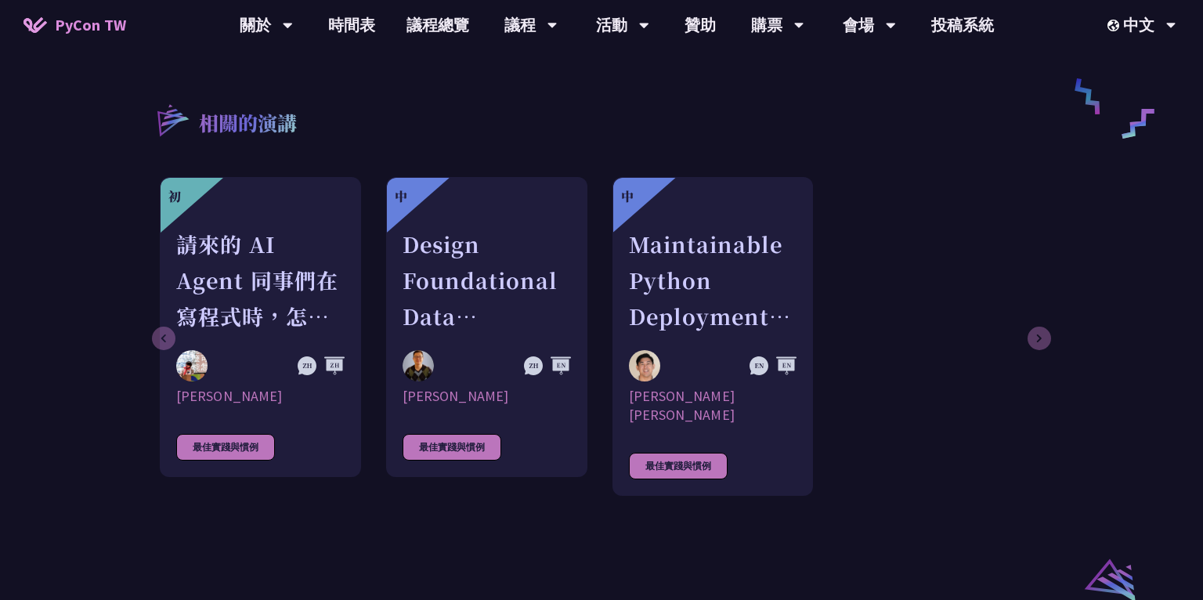
scroll to position [641, 0]
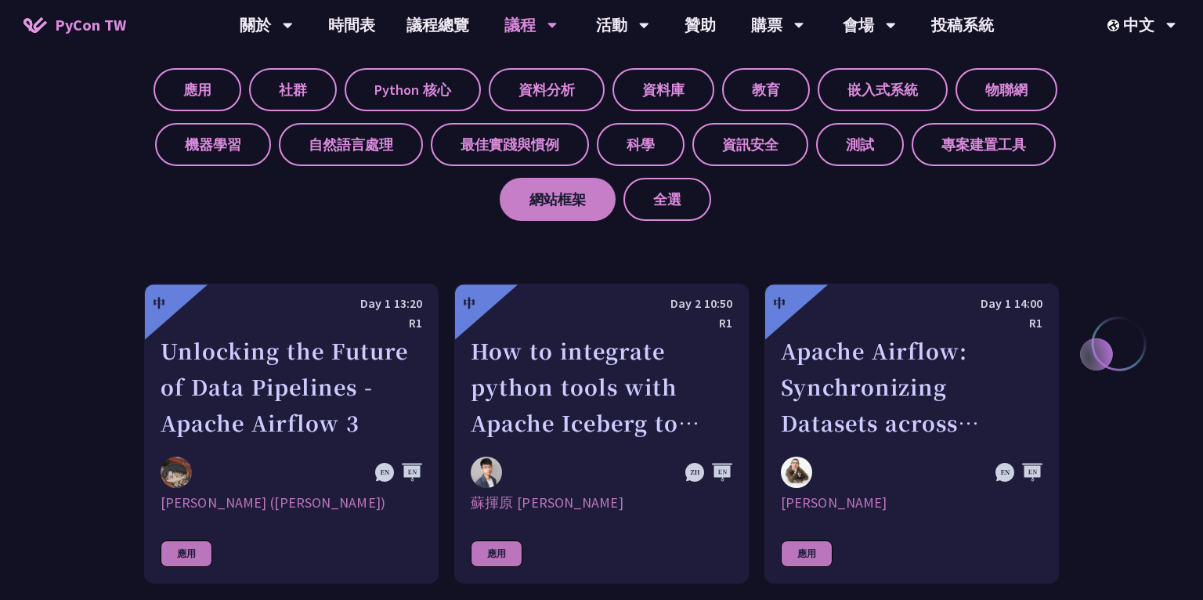
click at [572, 204] on label "網站框架" at bounding box center [558, 199] width 116 height 43
click at [0, 0] on input "網站框架" at bounding box center [0, 0] width 0 height 0
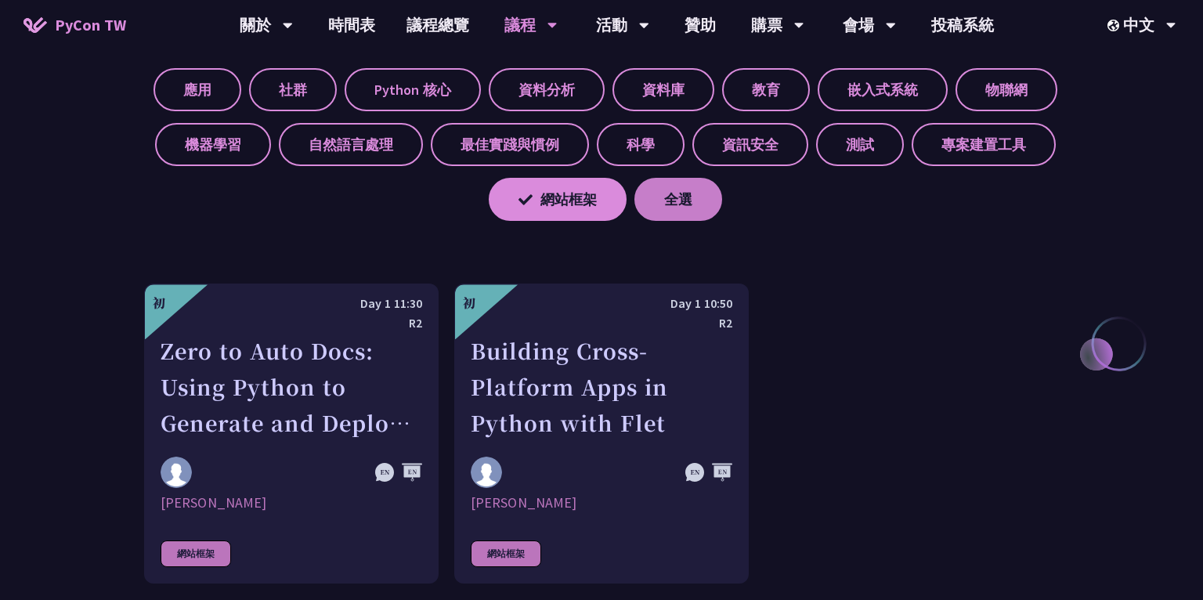
click at [688, 204] on label "全選" at bounding box center [678, 199] width 88 height 43
click at [0, 0] on input "全選" at bounding box center [0, 0] width 0 height 0
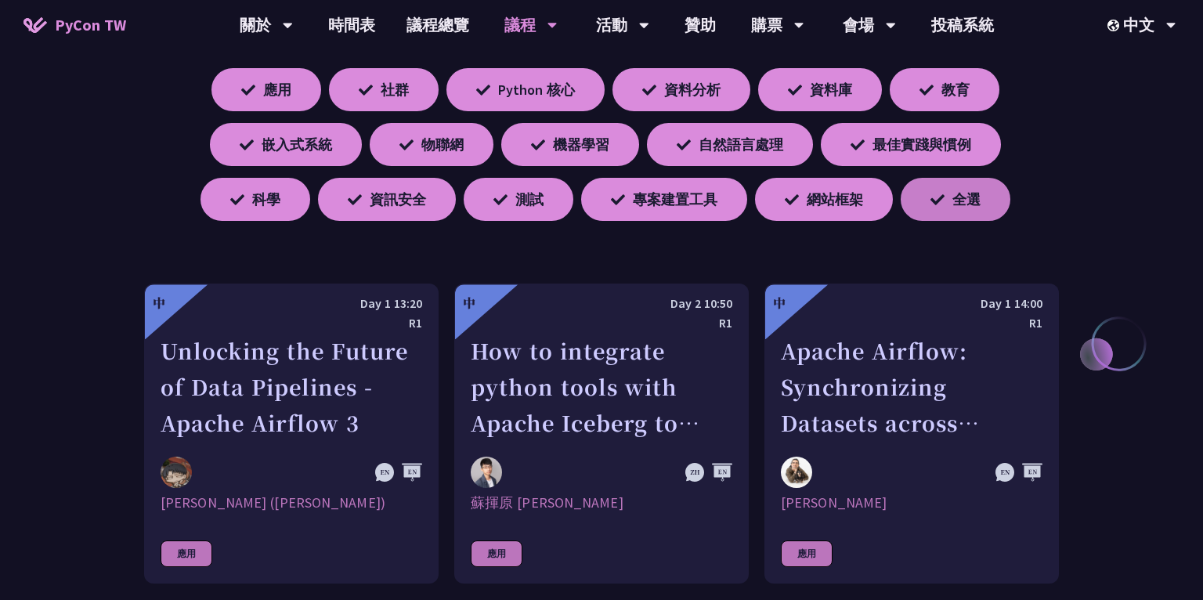
click at [946, 189] on label "全選" at bounding box center [955, 199] width 110 height 43
click at [0, 0] on input "全選" at bounding box center [0, 0] width 0 height 0
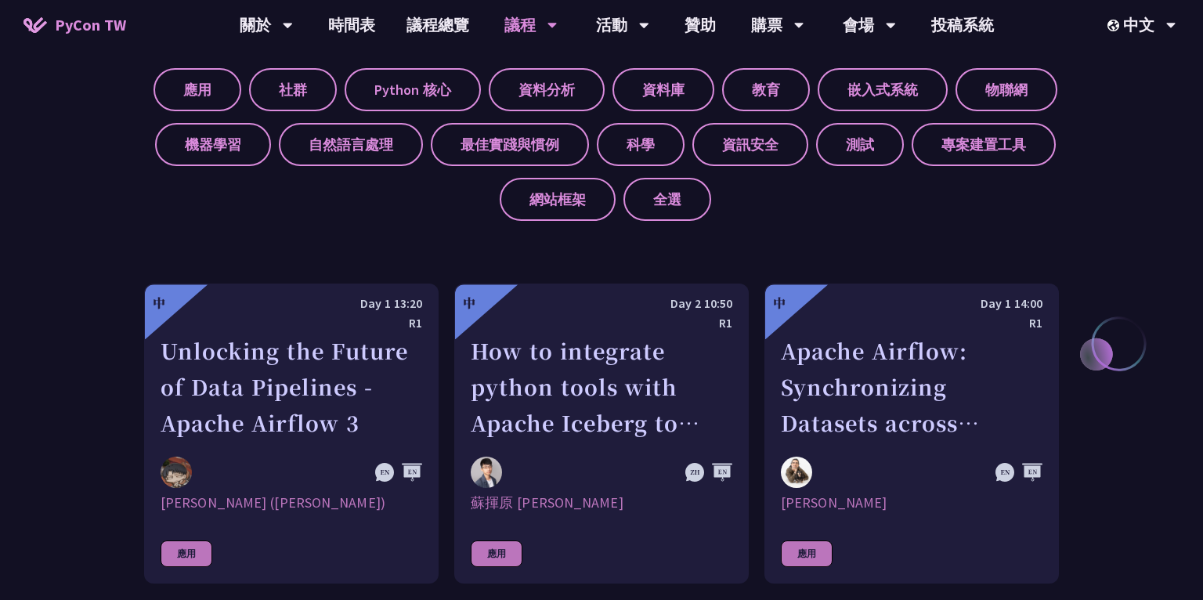
click at [979, 153] on label "專案建置工具" at bounding box center [983, 144] width 144 height 43
click at [0, 0] on input "專案建置工具" at bounding box center [0, 0] width 0 height 0
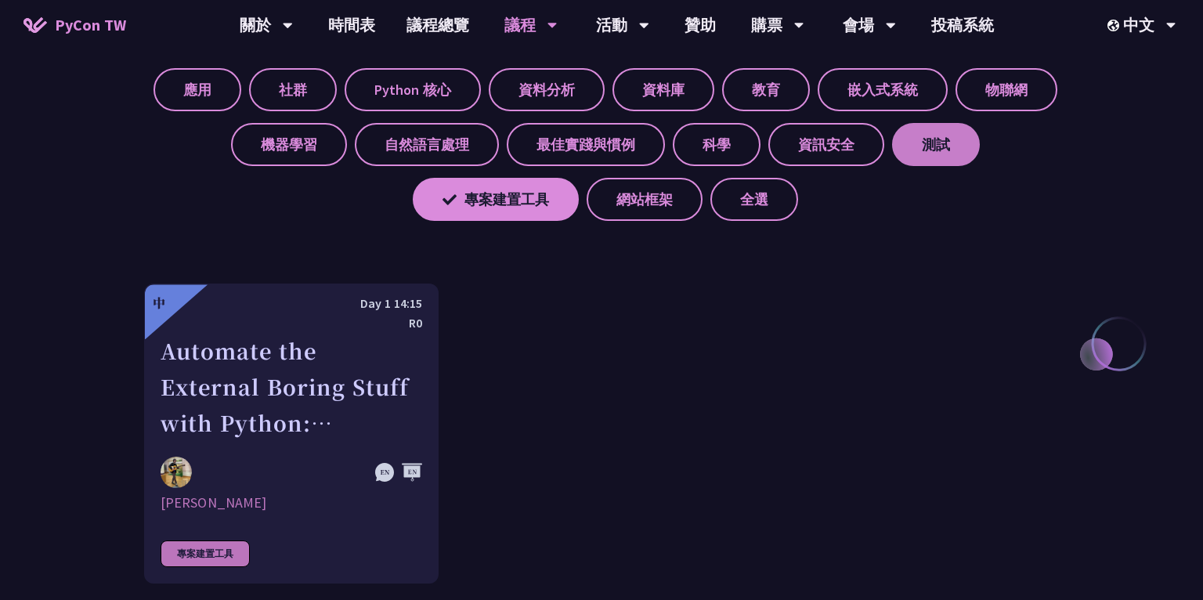
drag, startPoint x: 969, startPoint y: 136, endPoint x: 958, endPoint y: 139, distance: 12.0
click at [969, 136] on label "測試" at bounding box center [936, 144] width 88 height 43
click at [0, 0] on input "測試" at bounding box center [0, 0] width 0 height 0
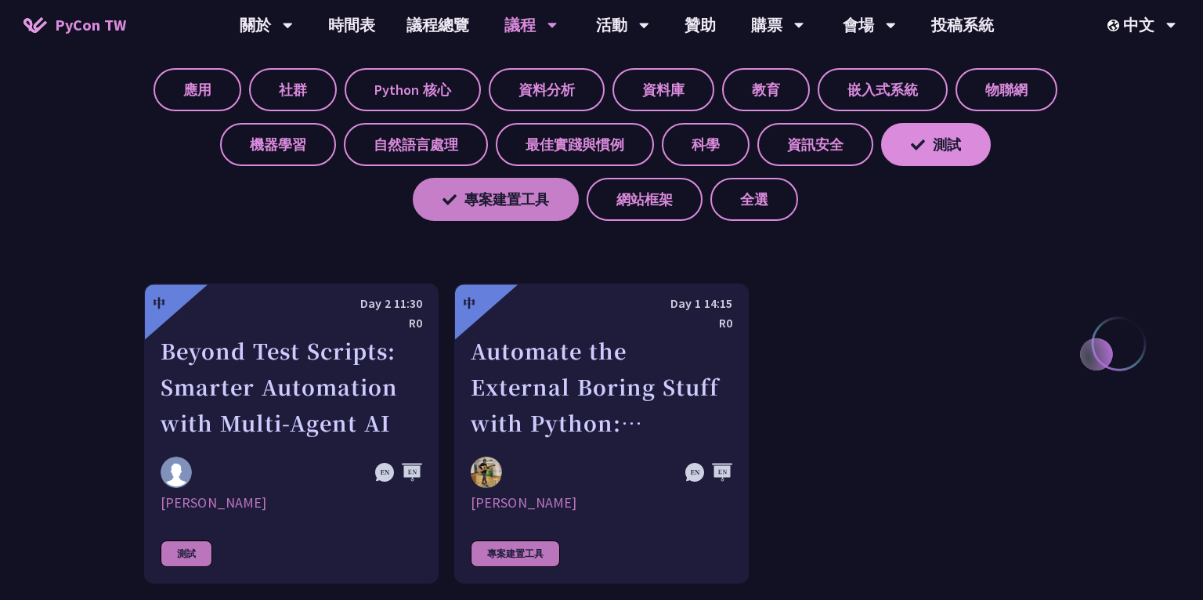
click at [445, 204] on label "專案建置工具" at bounding box center [496, 199] width 166 height 43
click at [0, 0] on input "專案建置工具" at bounding box center [0, 0] width 0 height 0
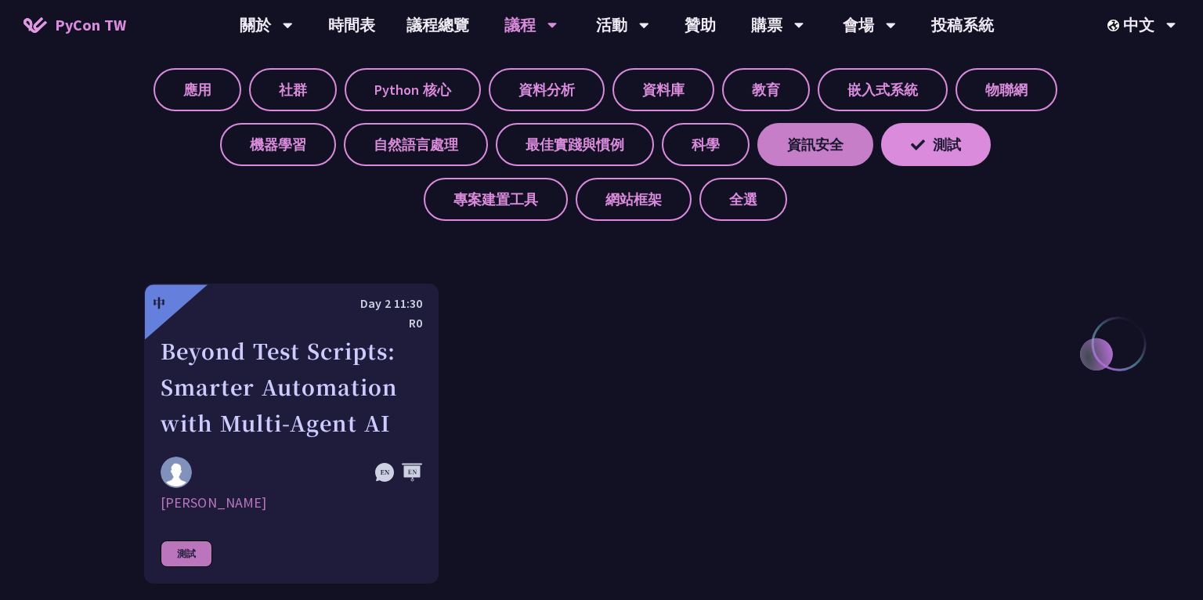
click at [828, 158] on label "資訊安全" at bounding box center [815, 144] width 116 height 43
click at [0, 0] on input "資訊安全" at bounding box center [0, 0] width 0 height 0
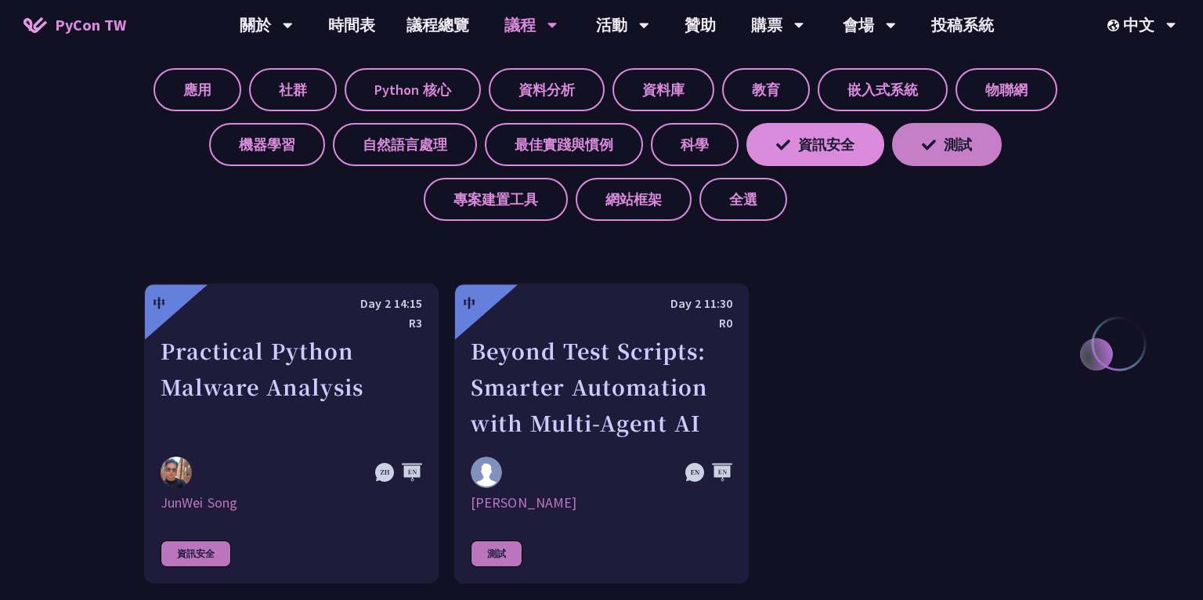
click at [947, 150] on label "測試" at bounding box center [947, 144] width 110 height 43
click at [0, 0] on input "測試" at bounding box center [0, 0] width 0 height 0
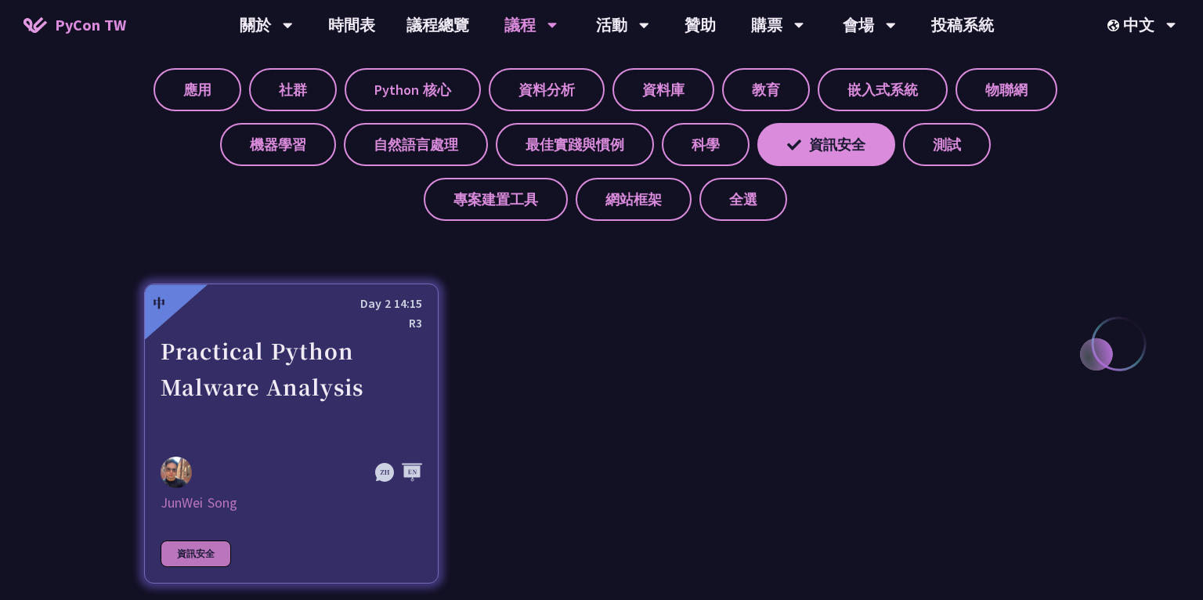
click at [233, 363] on div "Practical Python Malware Analysis" at bounding box center [292, 387] width 262 height 108
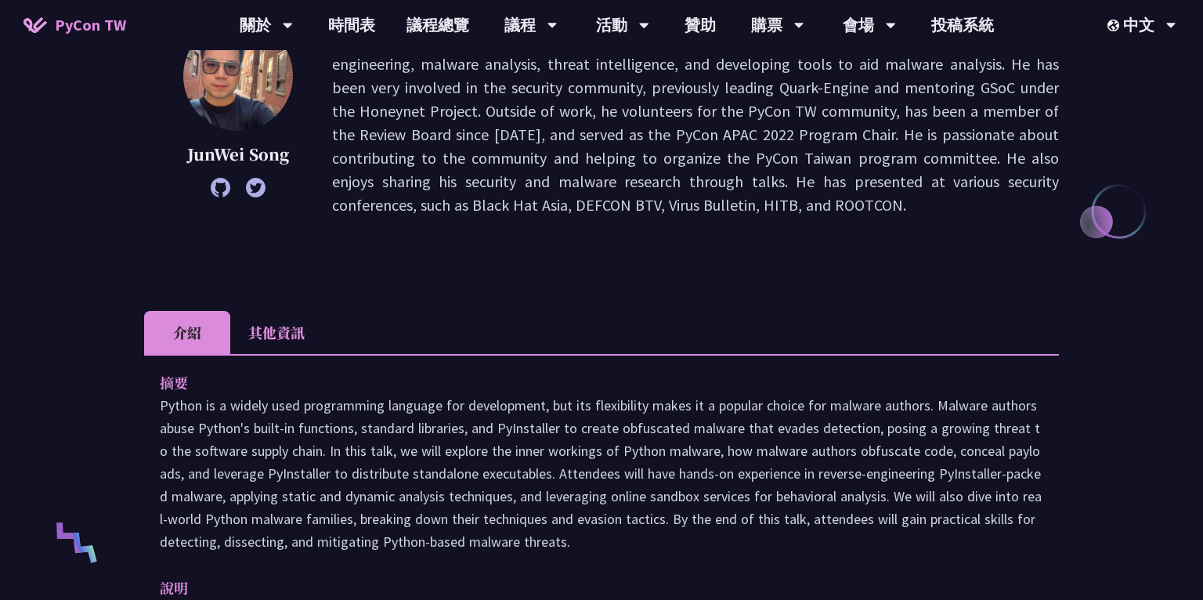
scroll to position [322, 0]
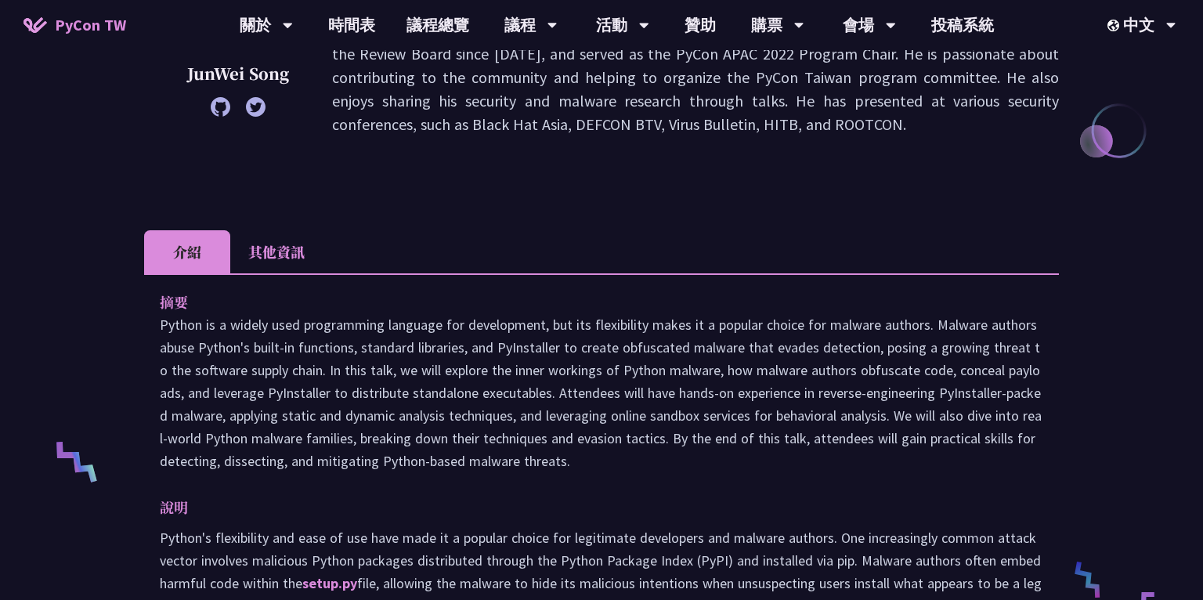
click at [310, 250] on li "其他資訊" at bounding box center [276, 251] width 92 height 43
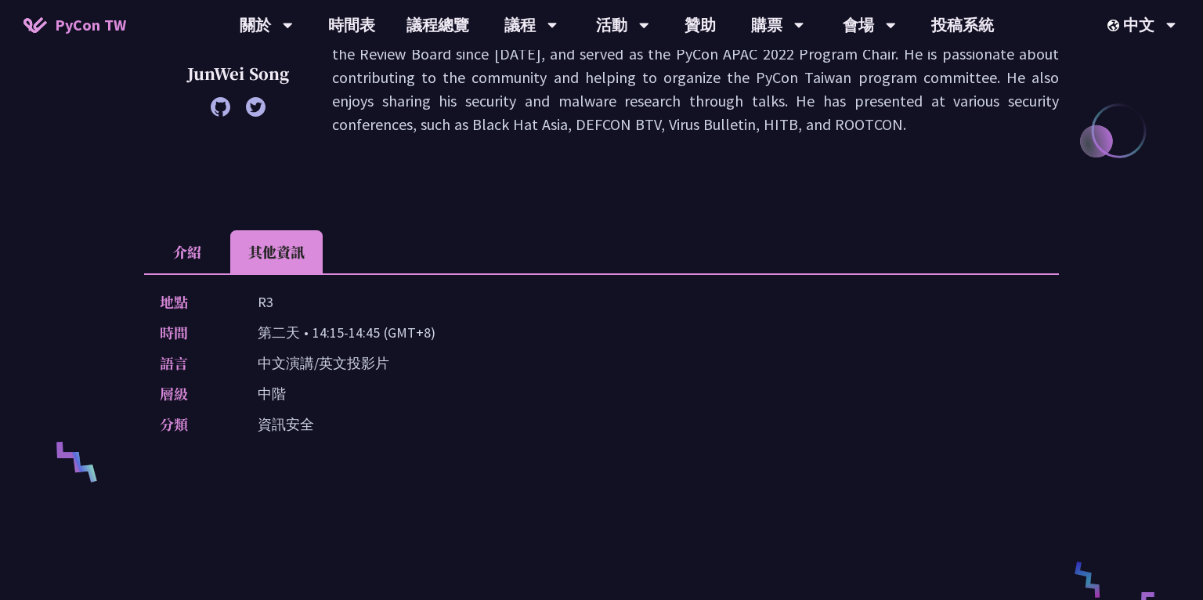
click at [198, 249] on li "介紹" at bounding box center [187, 251] width 86 height 43
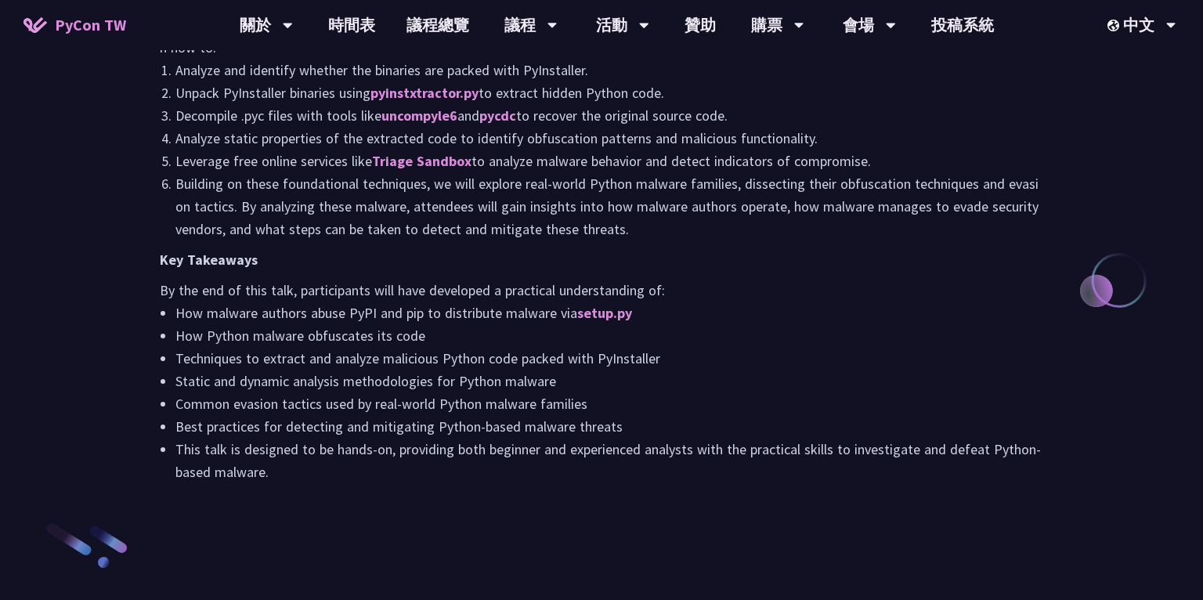
scroll to position [1600, 0]
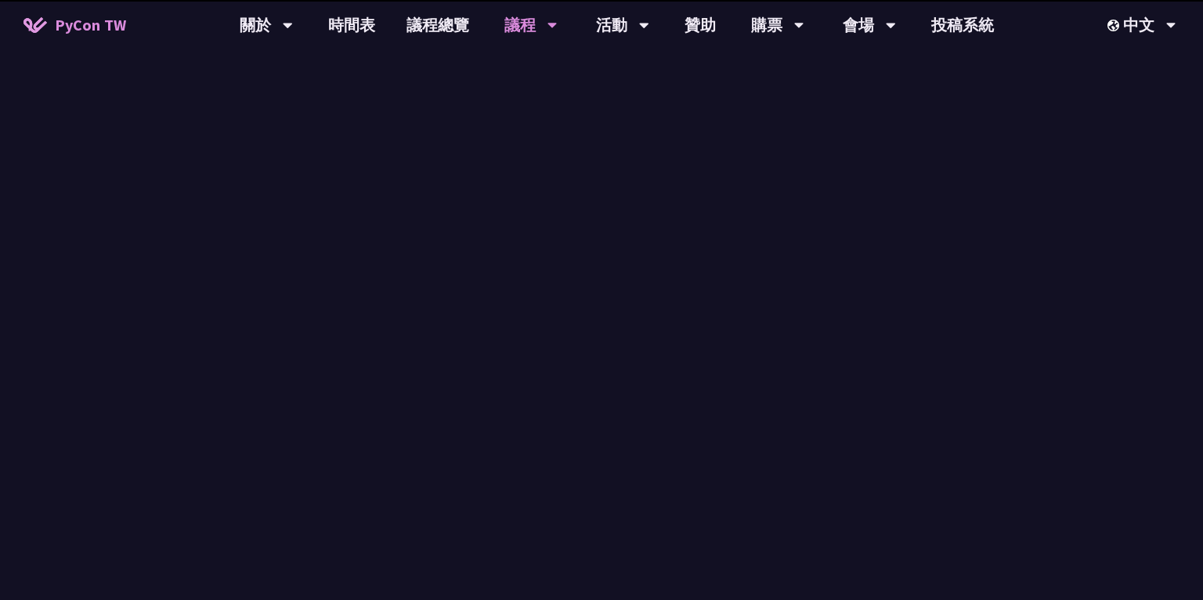
scroll to position [641, 0]
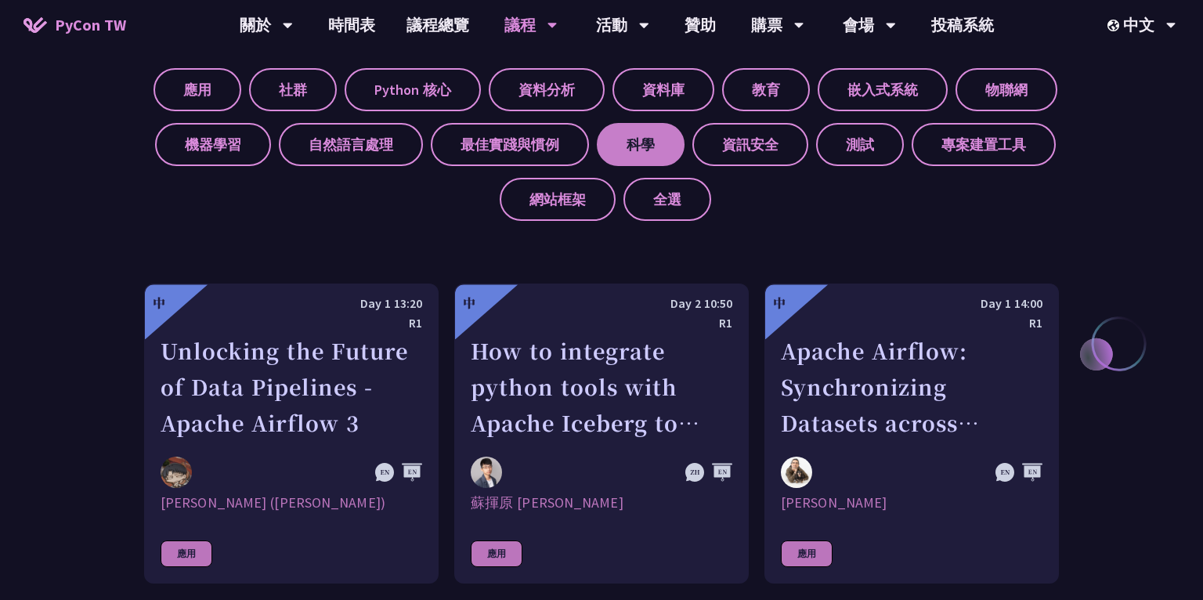
click at [628, 135] on label "科學" at bounding box center [641, 144] width 88 height 43
click at [0, 0] on input "科學" at bounding box center [0, 0] width 0 height 0
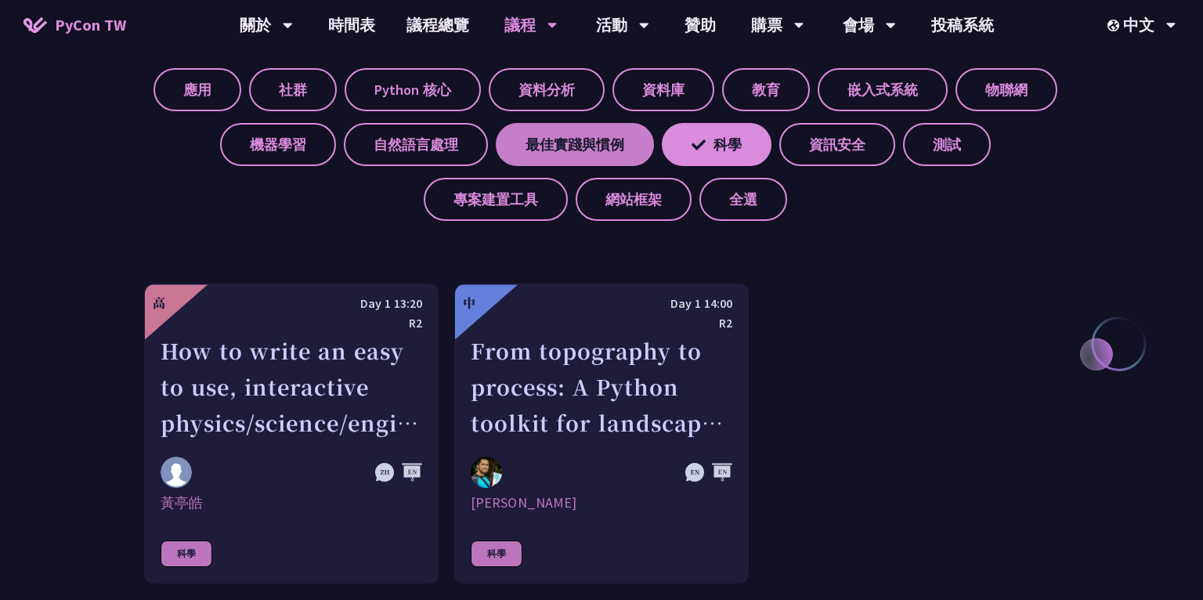
click at [628, 143] on label "最佳實踐與慣例" at bounding box center [575, 144] width 158 height 43
click at [0, 0] on input "最佳實踐與慣例" at bounding box center [0, 0] width 0 height 0
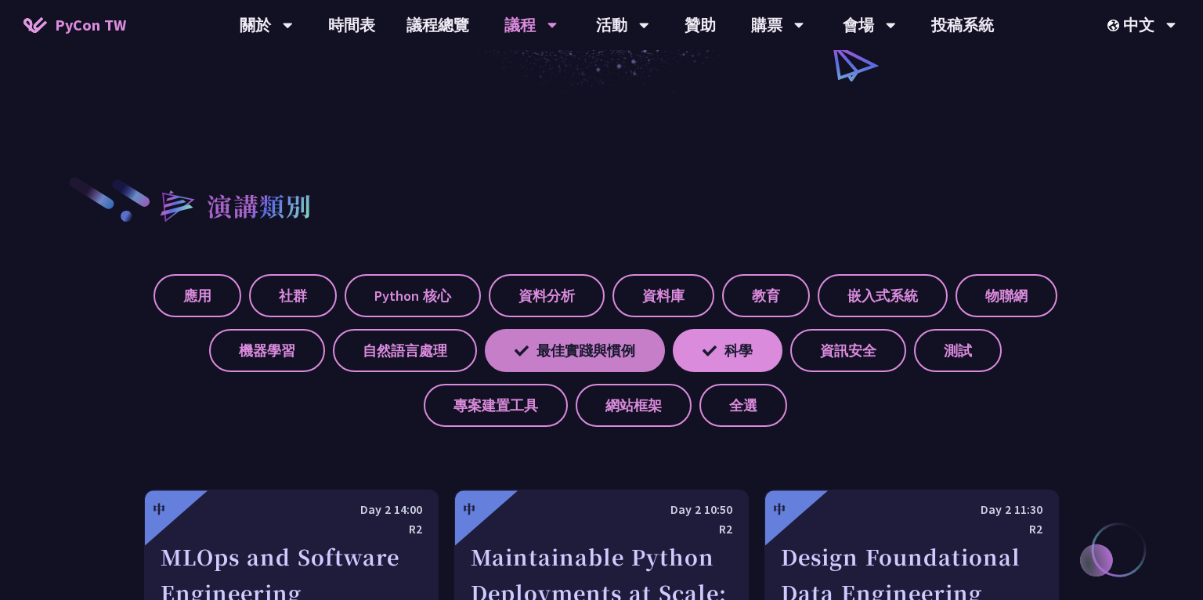
scroll to position [385, 0]
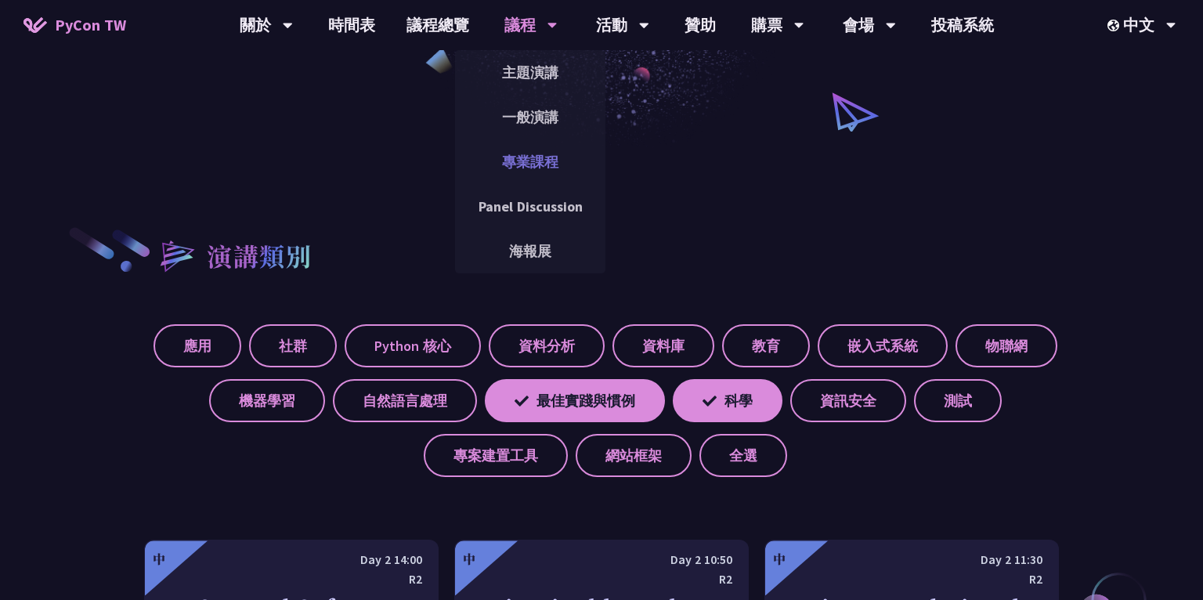
click at [558, 165] on link "專業課程" at bounding box center [530, 161] width 150 height 37
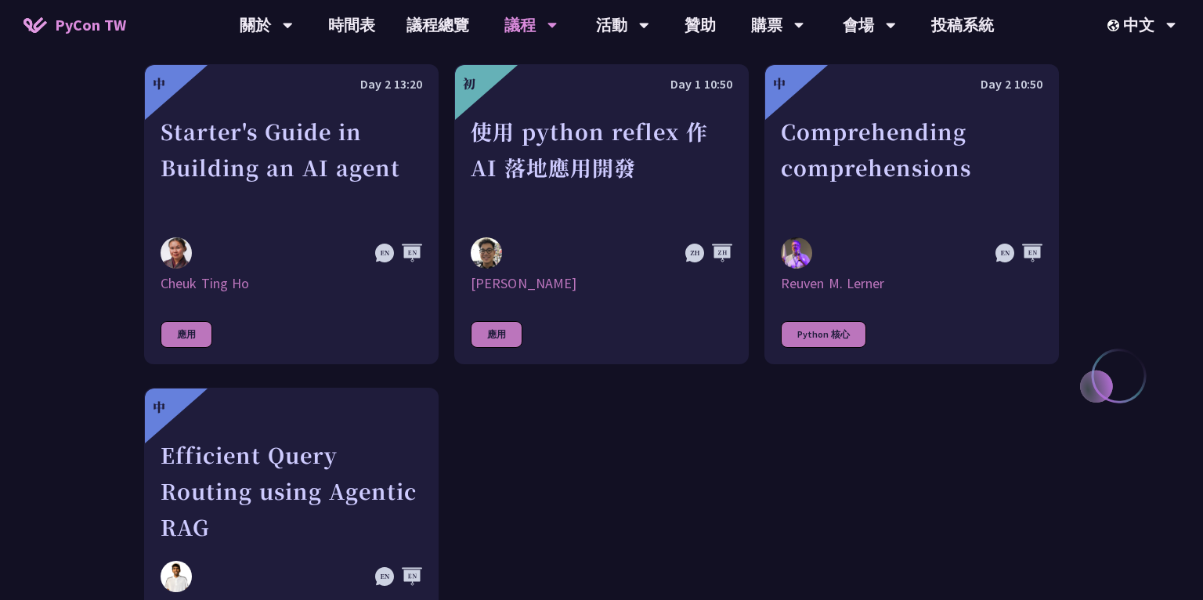
scroll to position [563, 0]
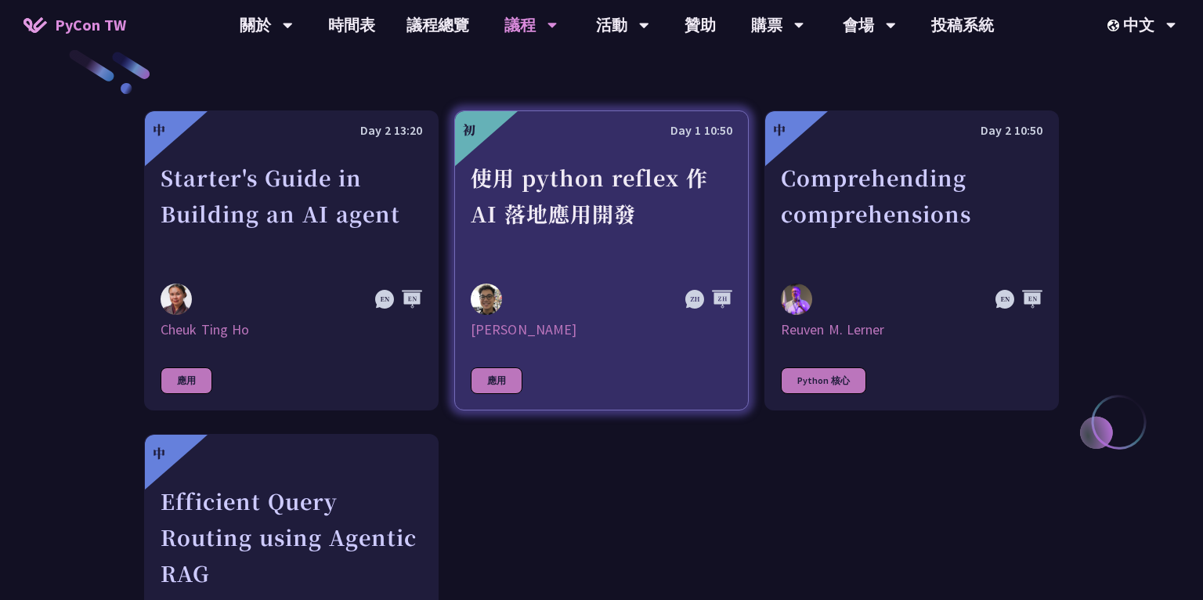
click at [537, 200] on div "使用 python reflex 作 AI 落地應用開發" at bounding box center [602, 214] width 262 height 108
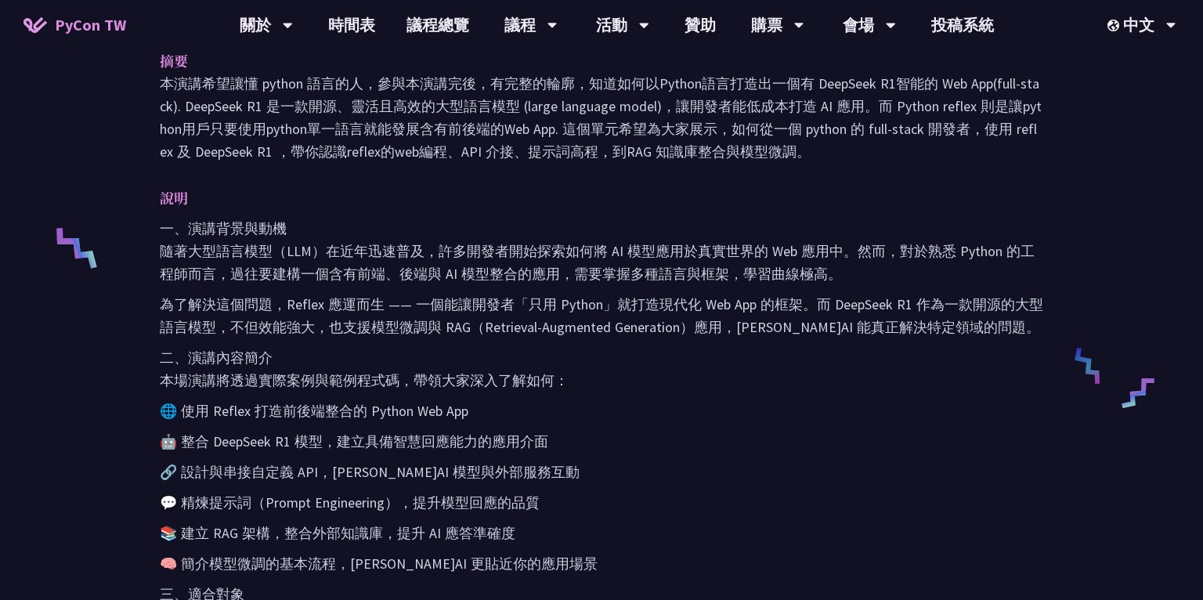
scroll to position [349, 0]
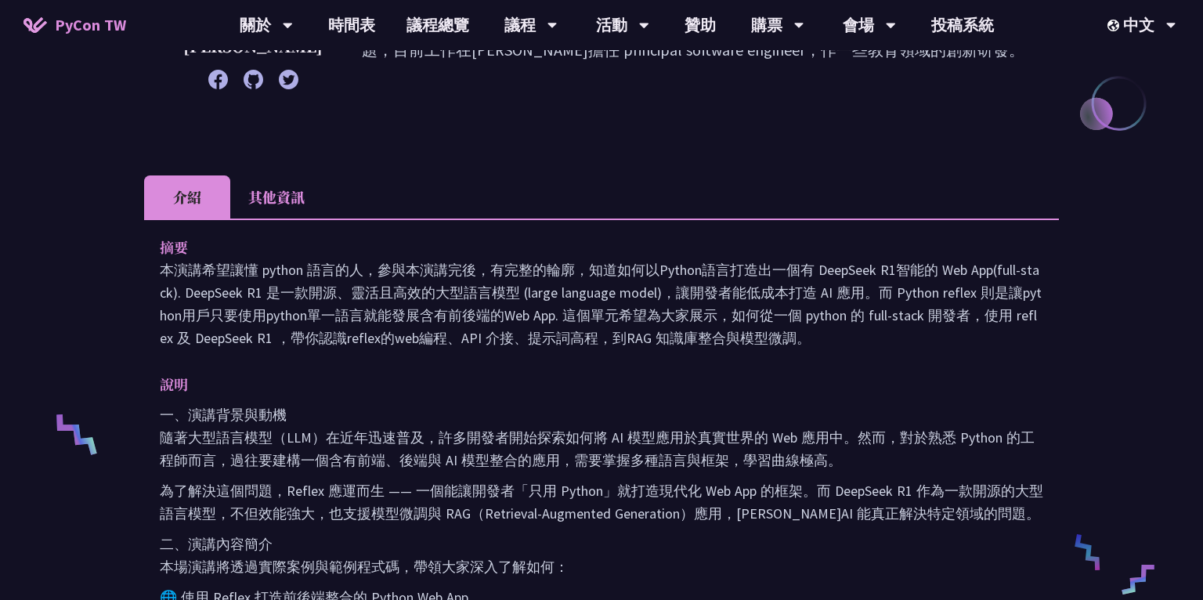
click at [269, 204] on li "其他資訊" at bounding box center [276, 196] width 92 height 43
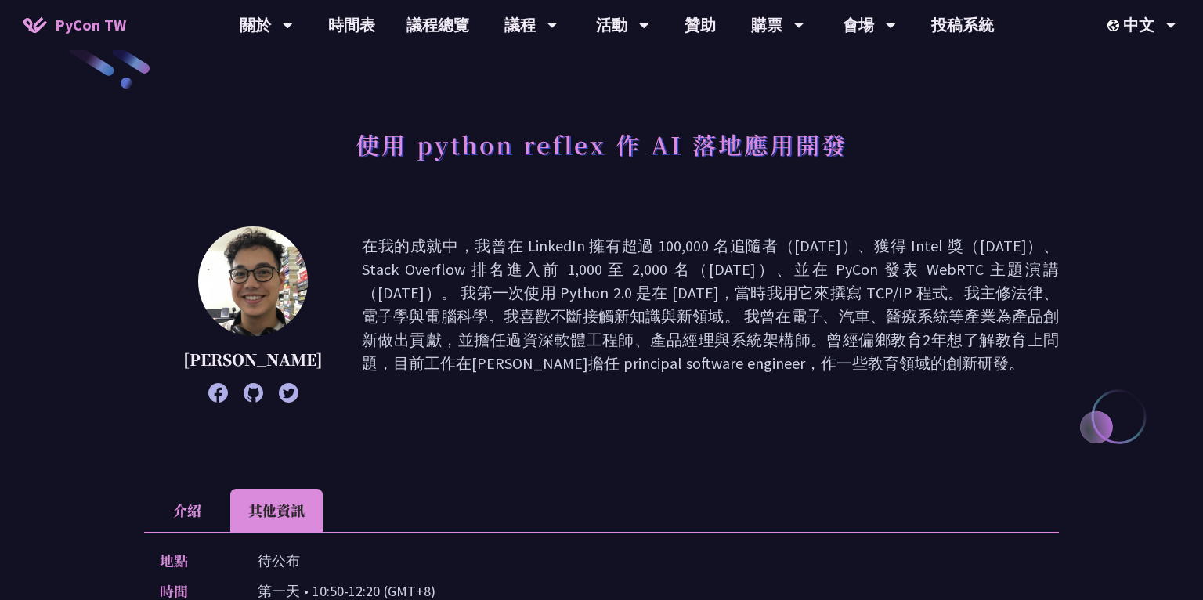
scroll to position [0, 0]
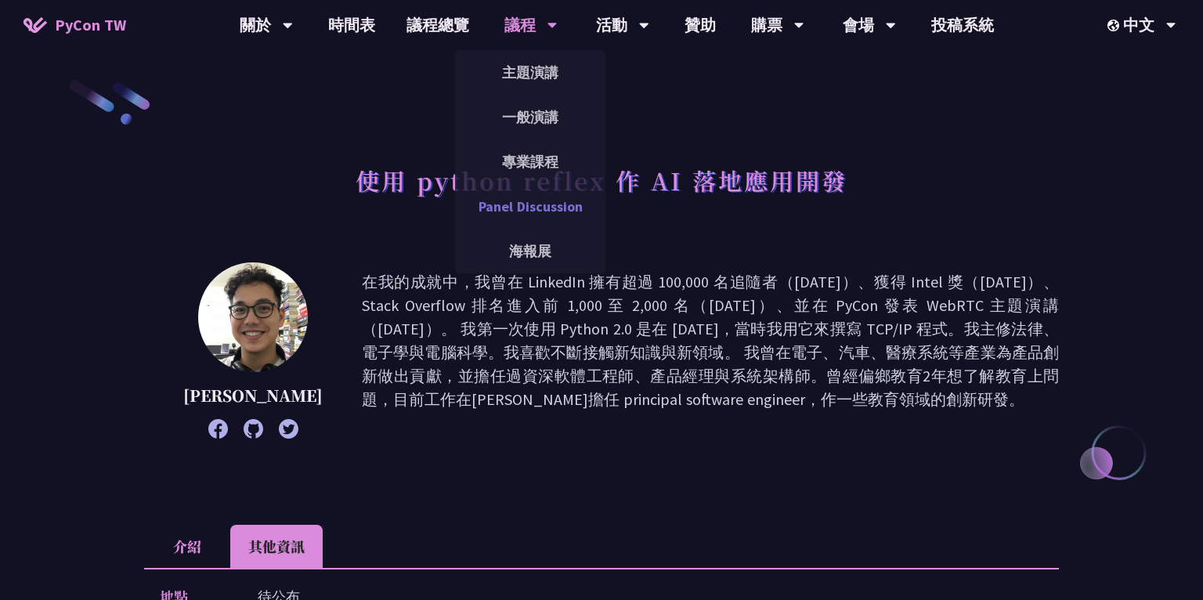
click at [525, 213] on link "Panel Discussion" at bounding box center [530, 206] width 150 height 37
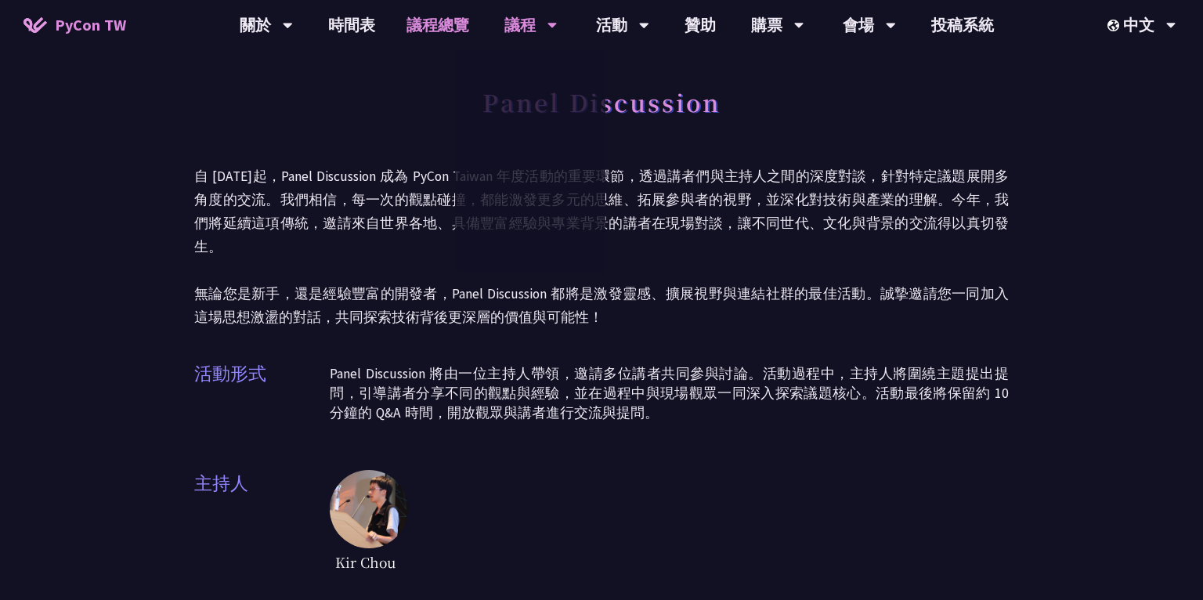
click at [460, 34] on link "議程總覽" at bounding box center [438, 25] width 94 height 50
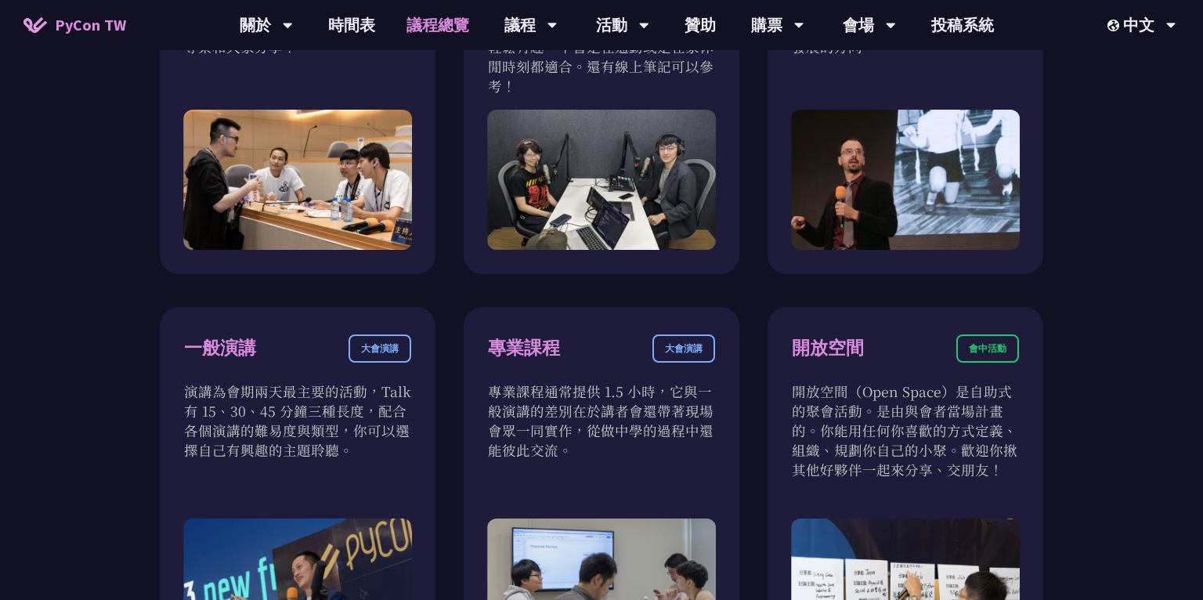
scroll to position [731, 0]
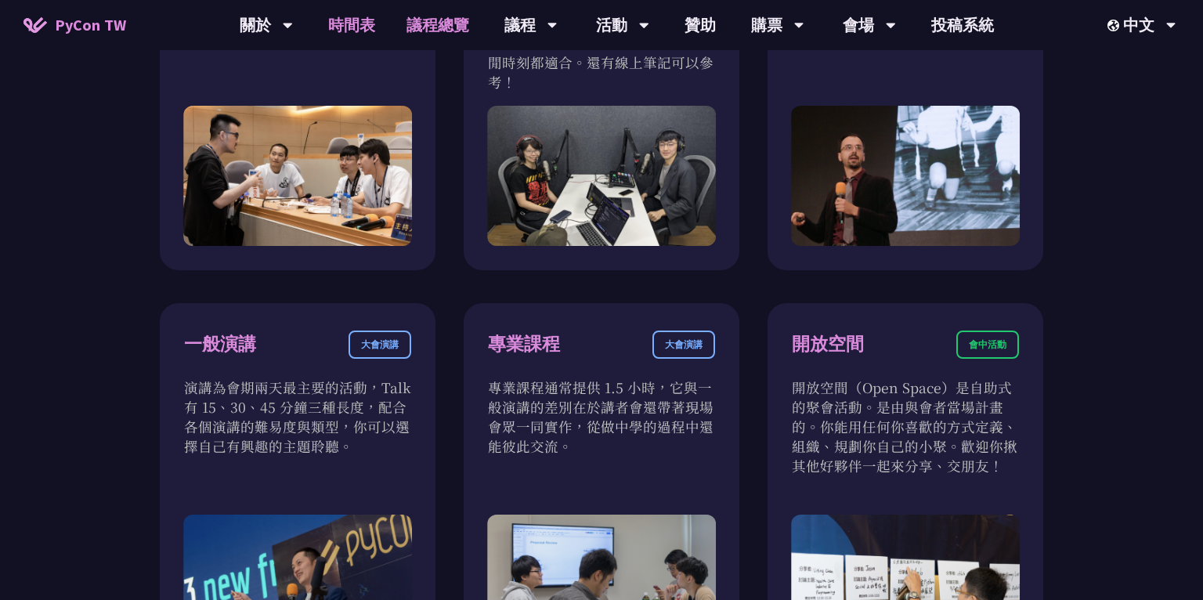
click at [368, 27] on link "時間表" at bounding box center [351, 25] width 78 height 50
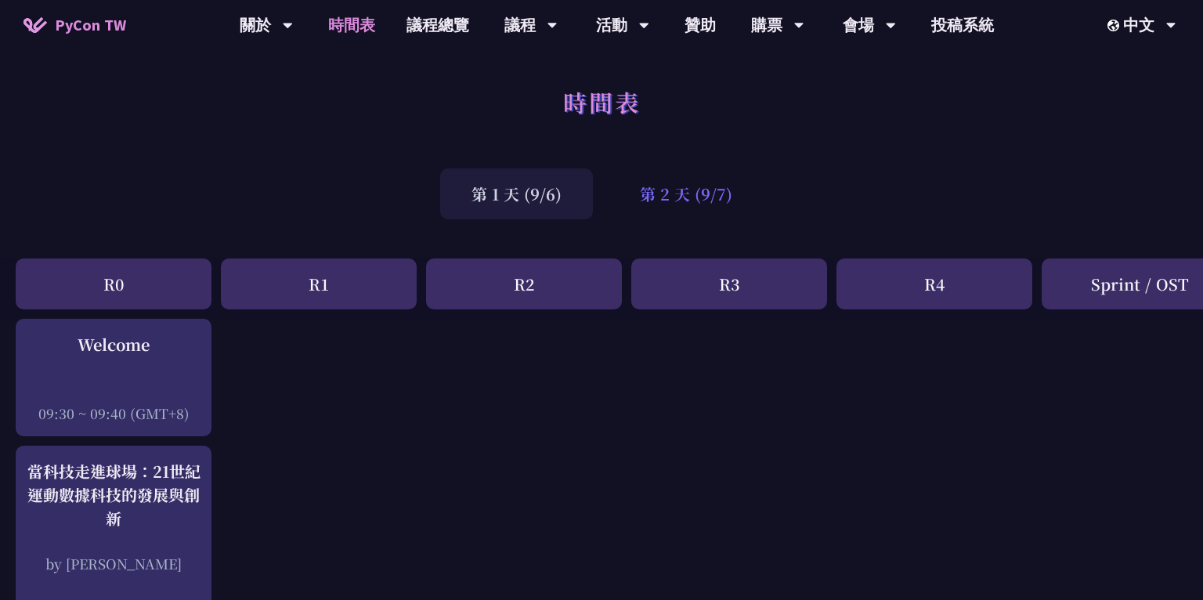
click at [695, 197] on div "第 2 天 (9/7)" at bounding box center [685, 193] width 155 height 51
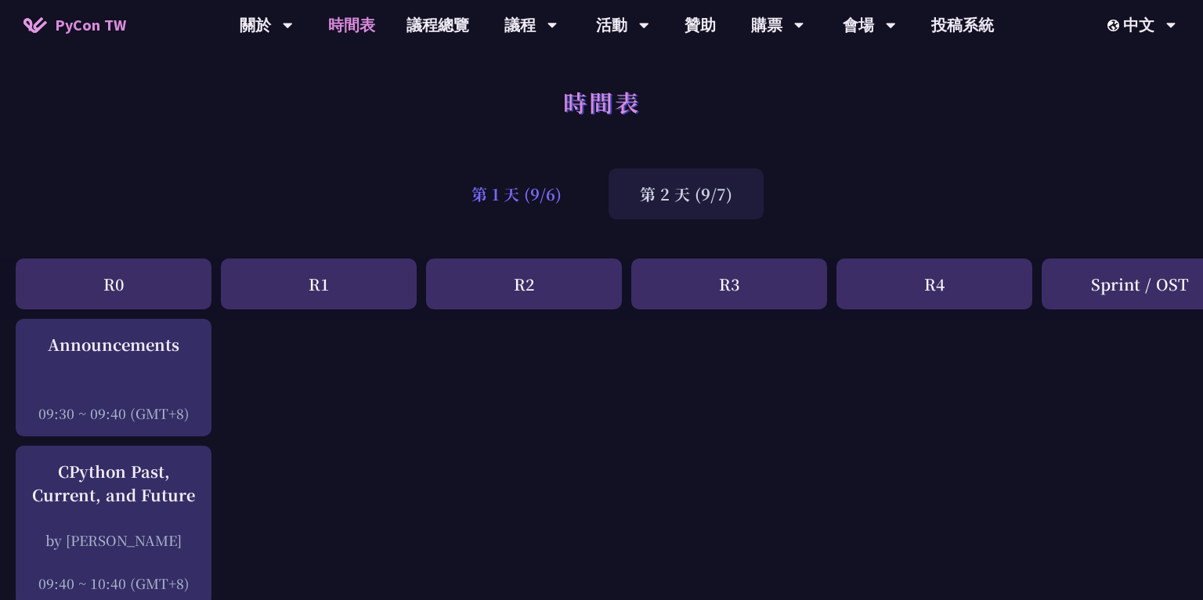
click at [499, 195] on div "第 1 天 (9/6)" at bounding box center [516, 193] width 153 height 51
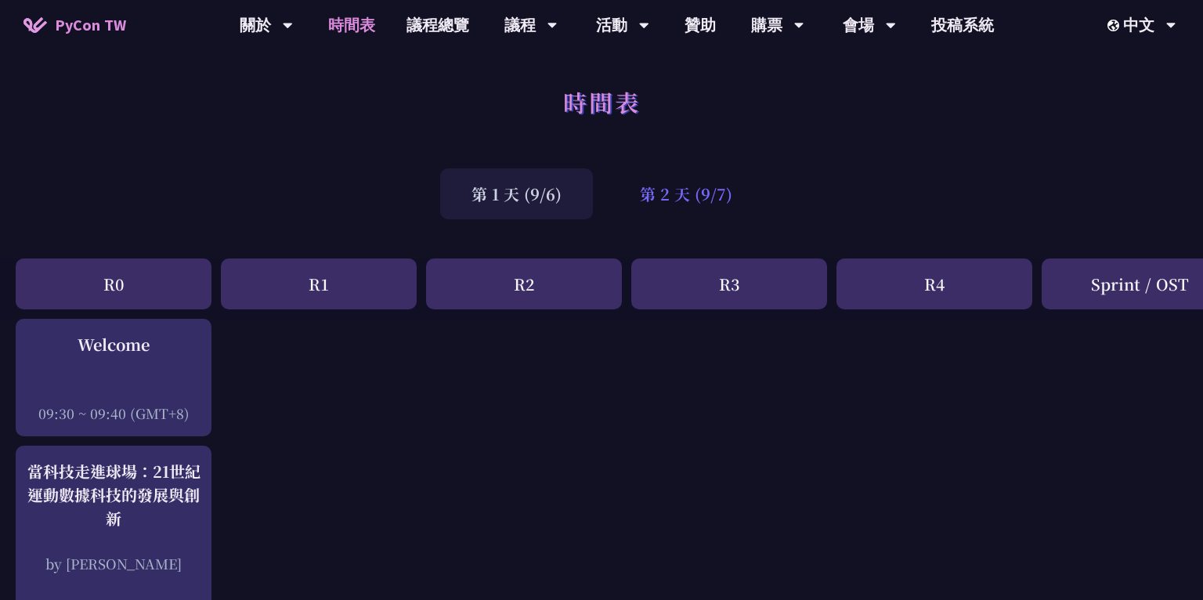
click at [666, 186] on div "第 2 天 (9/7)" at bounding box center [685, 193] width 155 height 51
